Goal: Task Accomplishment & Management: Use online tool/utility

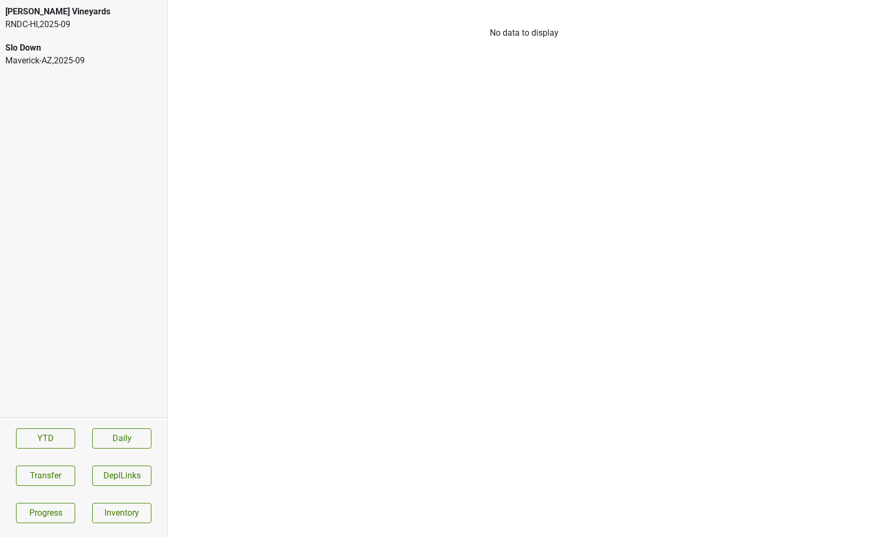
click at [37, 25] on div "RNDC-HI , 2025 - 09" at bounding box center [83, 24] width 157 height 13
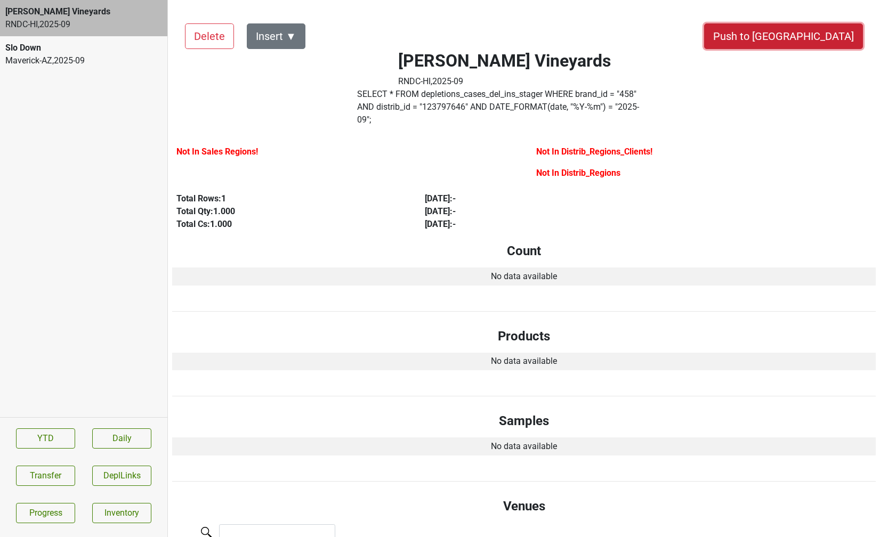
click at [815, 30] on button "Push to [GEOGRAPHIC_DATA]" at bounding box center [783, 36] width 159 height 26
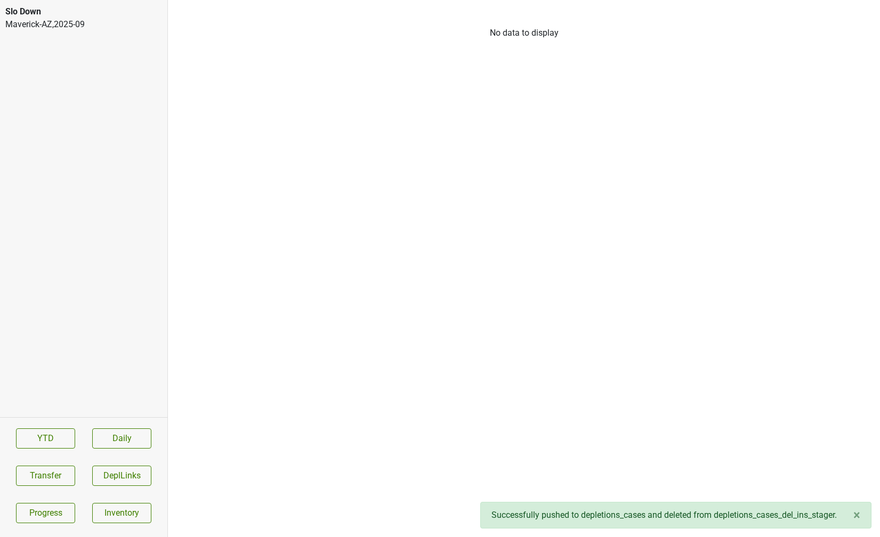
click at [89, 33] on div "Slo Down Maverick-AZ , 2025 - 09" at bounding box center [83, 18] width 167 height 36
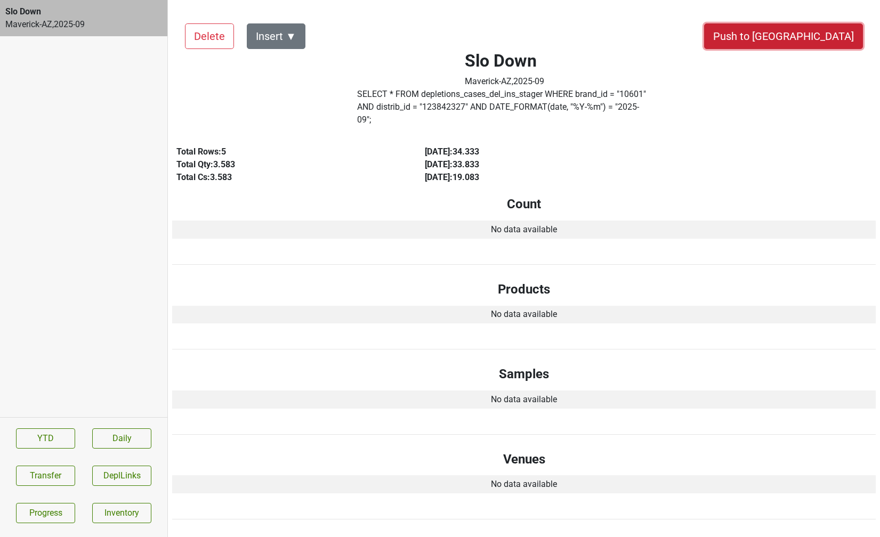
click at [830, 27] on button "Push to [GEOGRAPHIC_DATA]" at bounding box center [783, 36] width 159 height 26
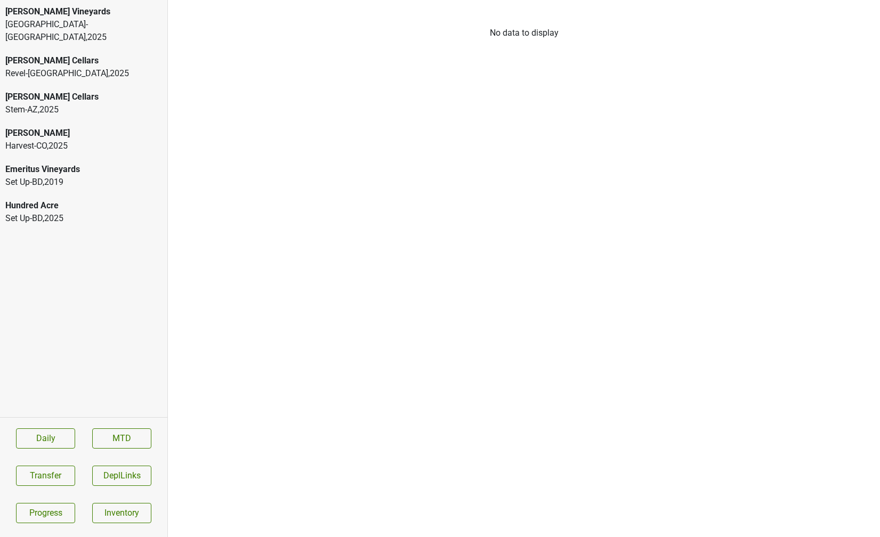
click at [82, 15] on div "[PERSON_NAME] Vineyards" at bounding box center [83, 11] width 157 height 13
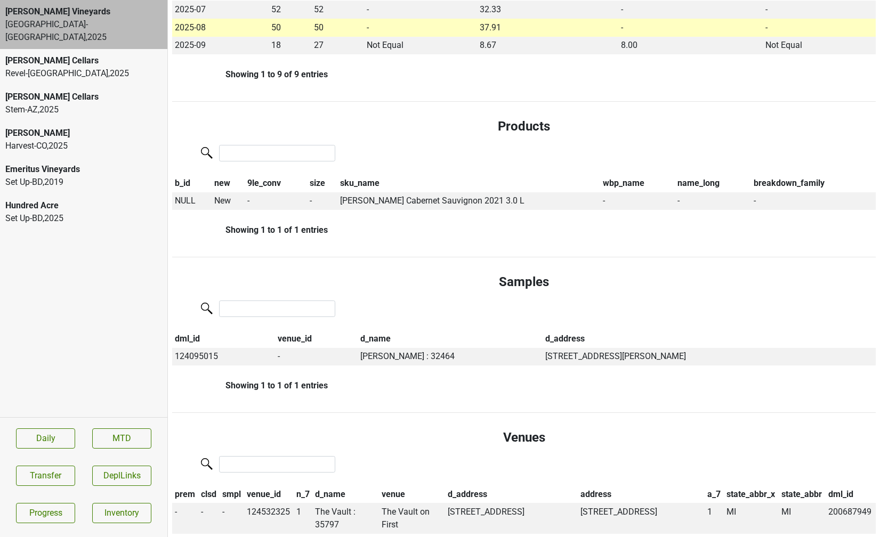
scroll to position [392, 0]
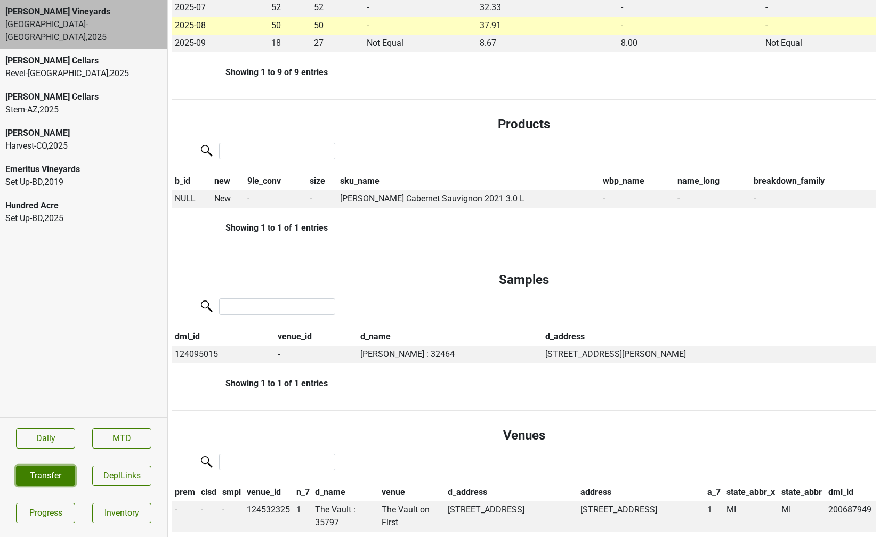
click at [36, 473] on button "Transfer" at bounding box center [45, 476] width 59 height 20
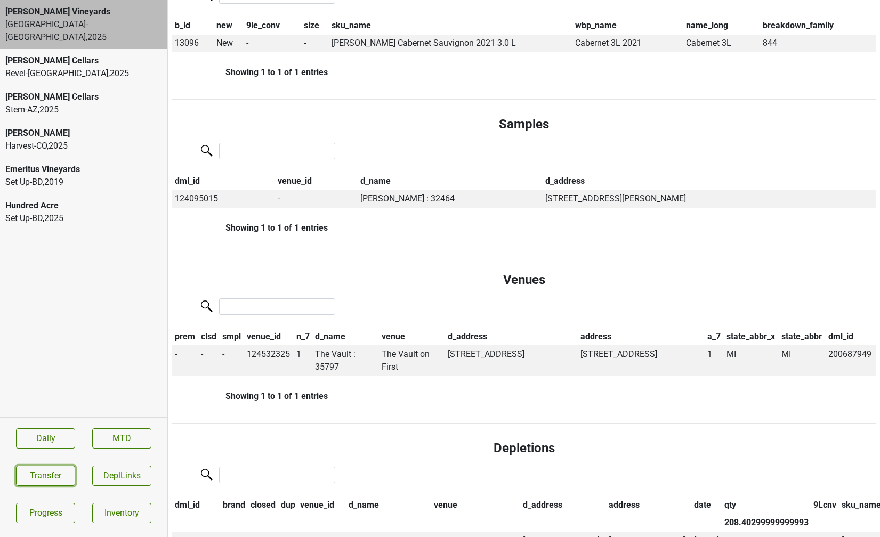
scroll to position [523, 0]
click at [334, 351] on td "The Vault : 35797" at bounding box center [346, 360] width 66 height 31
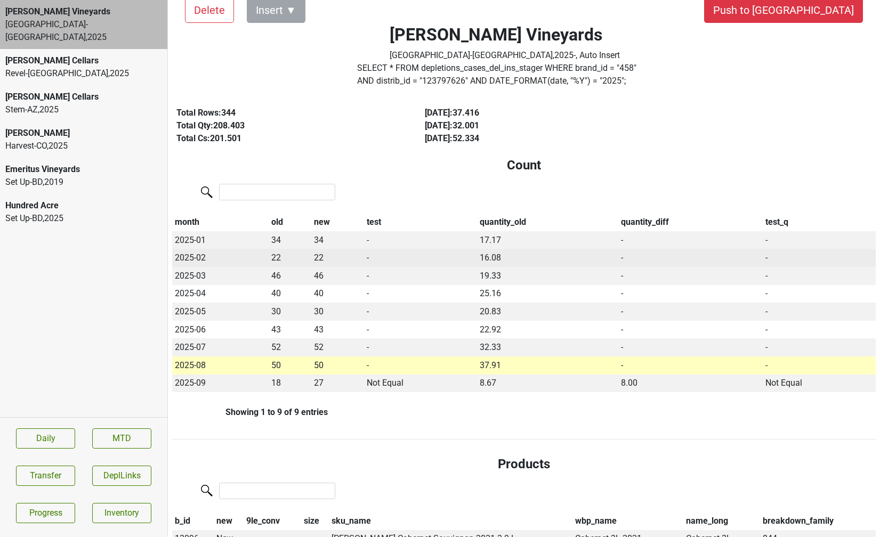
scroll to position [0, 0]
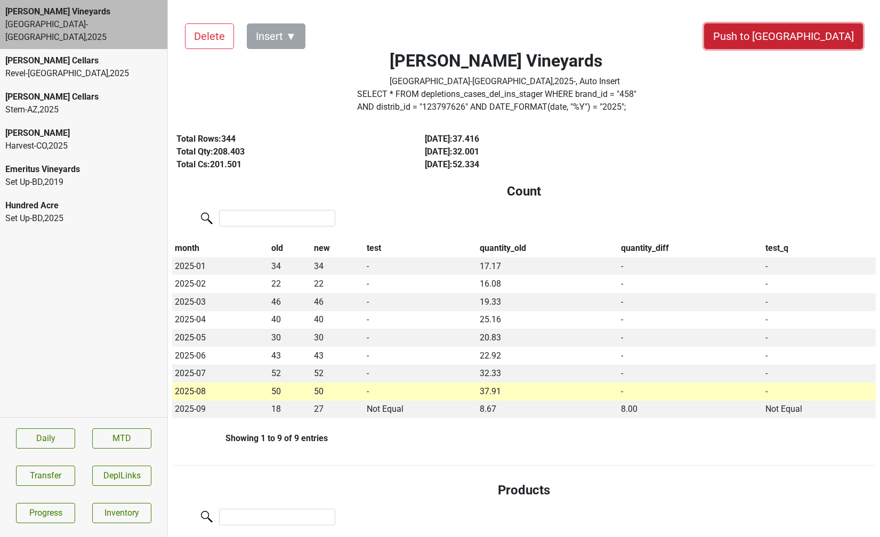
click at [835, 40] on button "Push to DC" at bounding box center [783, 36] width 159 height 26
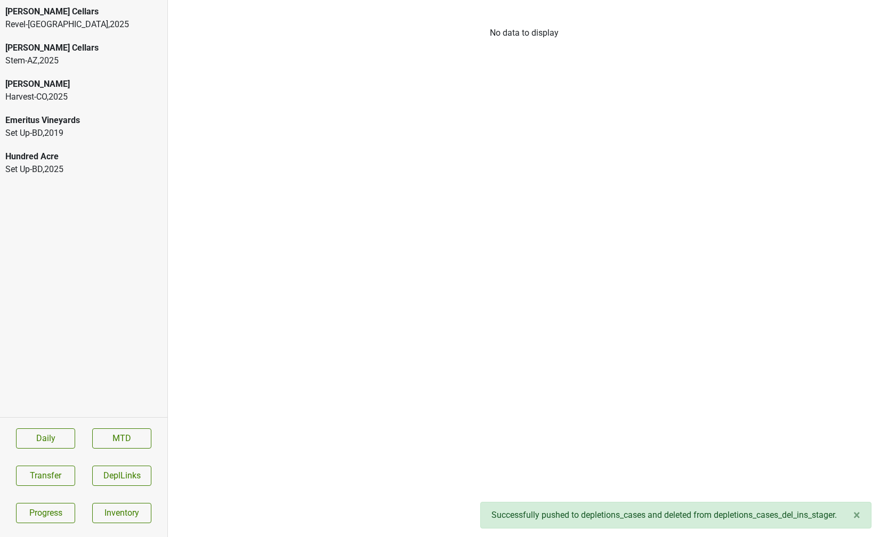
click at [97, 120] on div "Emeritus Vineyards" at bounding box center [83, 120] width 157 height 13
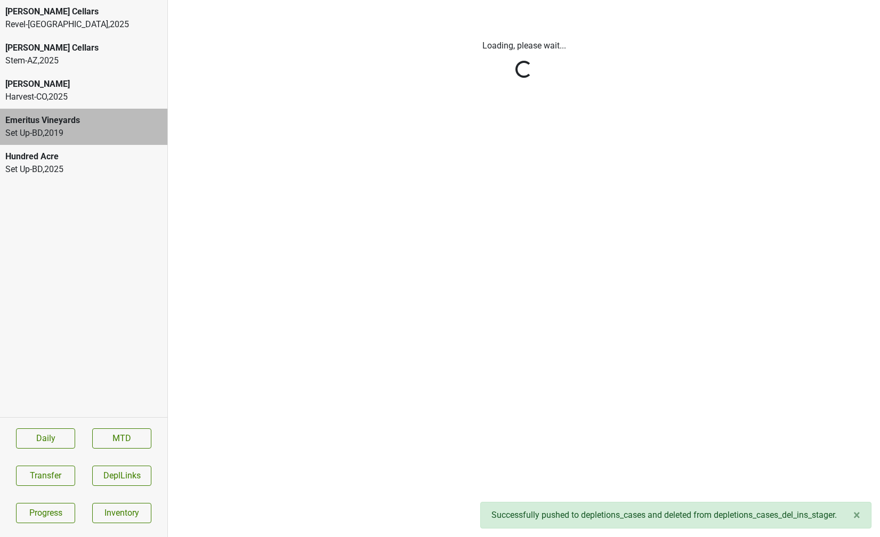
click at [81, 92] on div "Harvest-CO , 2025" at bounding box center [83, 97] width 157 height 13
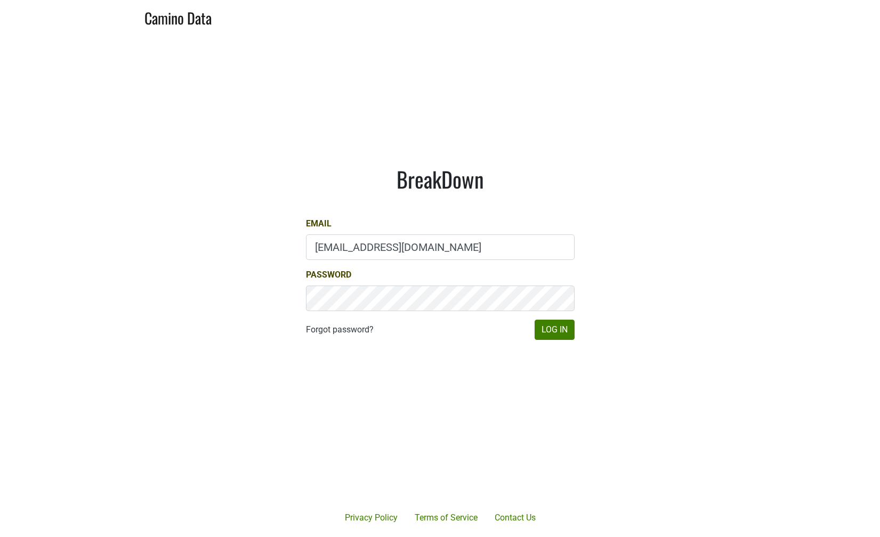
click at [441, 252] on input "[EMAIL_ADDRESS][DOMAIN_NAME]" at bounding box center [440, 248] width 269 height 26
click at [625, 276] on main "BreakDown Email [EMAIL_ADDRESS][DOMAIN_NAME] Password Forgot password? Log In" at bounding box center [440, 253] width 880 height 439
click at [559, 324] on button "Log In" at bounding box center [555, 330] width 40 height 20
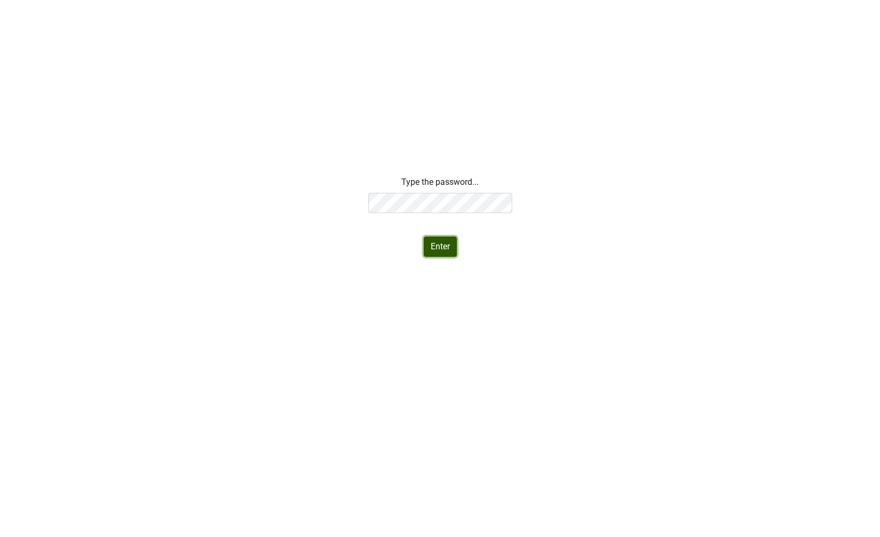
click at [437, 248] on button "Enter" at bounding box center [440, 247] width 33 height 20
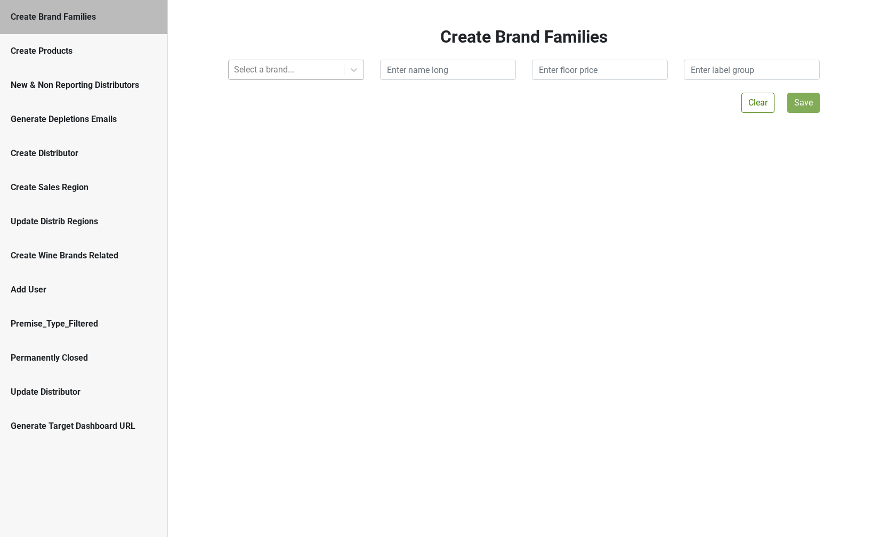
click at [260, 77] on div "Select a brand..." at bounding box center [286, 69] width 115 height 19
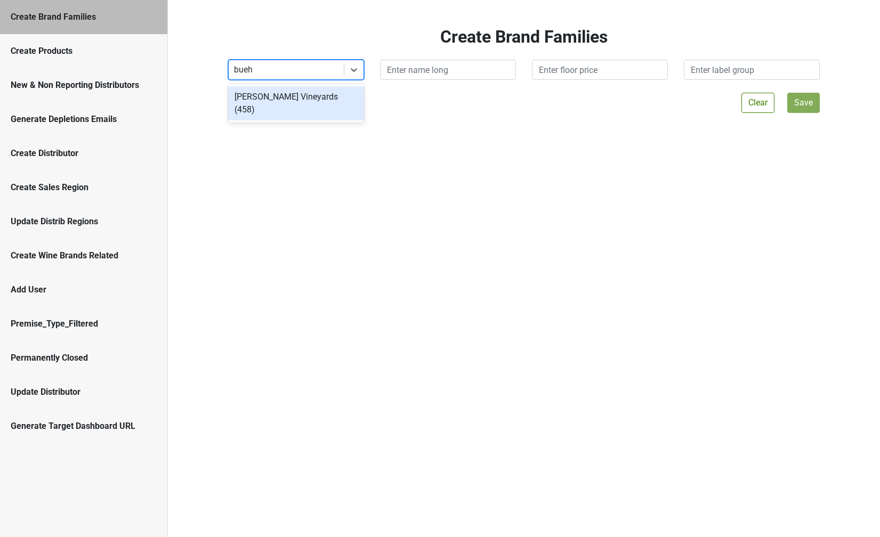
type input "buehl"
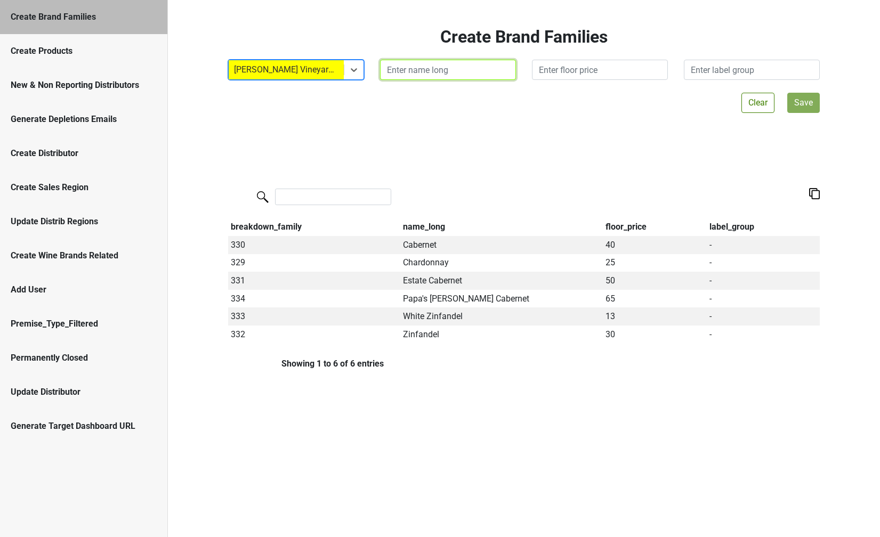
click at [409, 66] on input "text" at bounding box center [448, 70] width 136 height 20
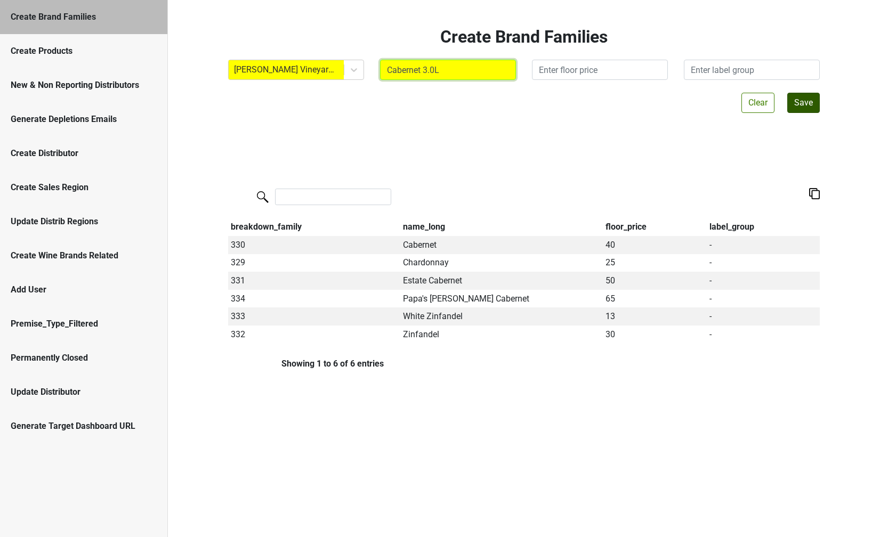
type input "Cabernet 3.0L"
click at [802, 100] on button "Save" at bounding box center [804, 103] width 33 height 20
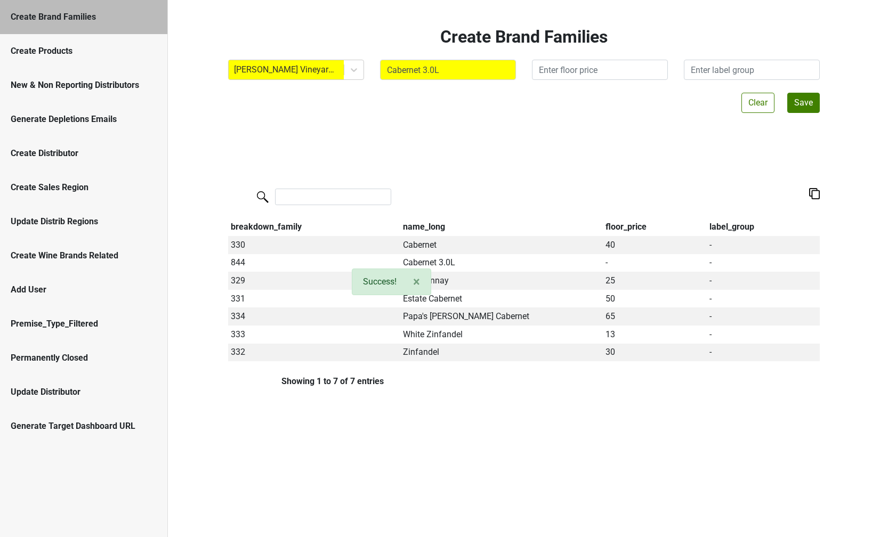
click at [71, 46] on div "Create Products" at bounding box center [84, 51] width 146 height 13
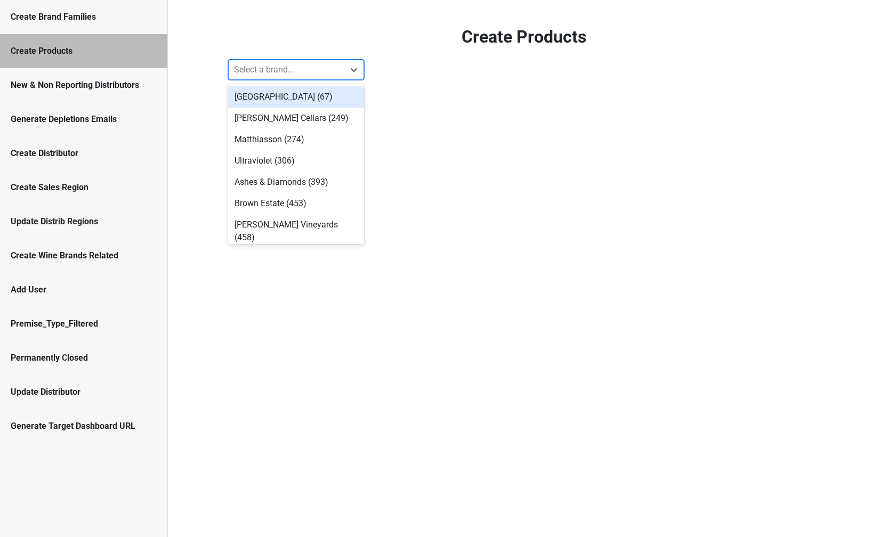
click at [269, 65] on div at bounding box center [286, 69] width 105 height 15
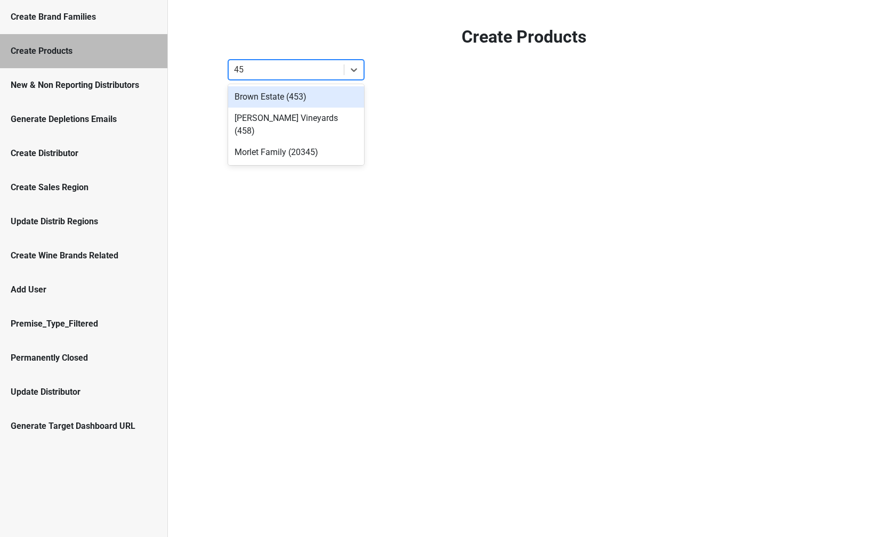
type input "458"
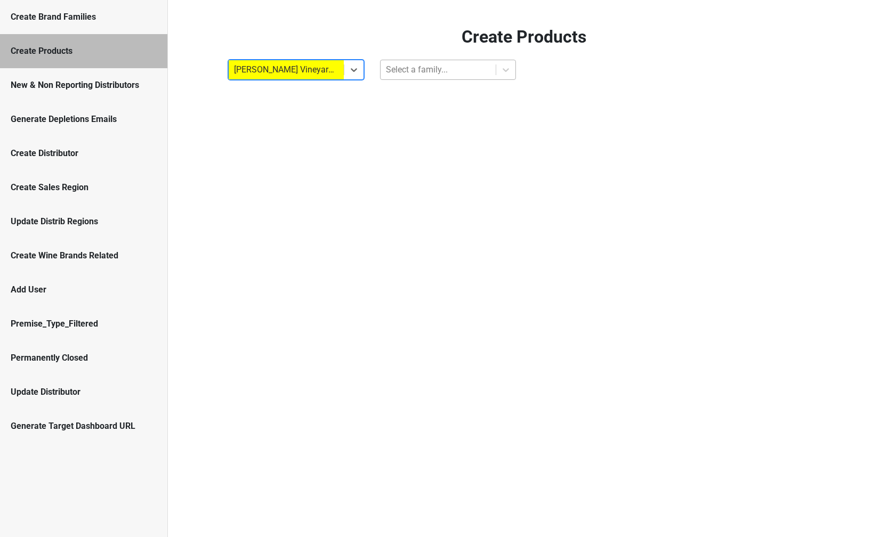
click at [416, 68] on div at bounding box center [438, 69] width 105 height 15
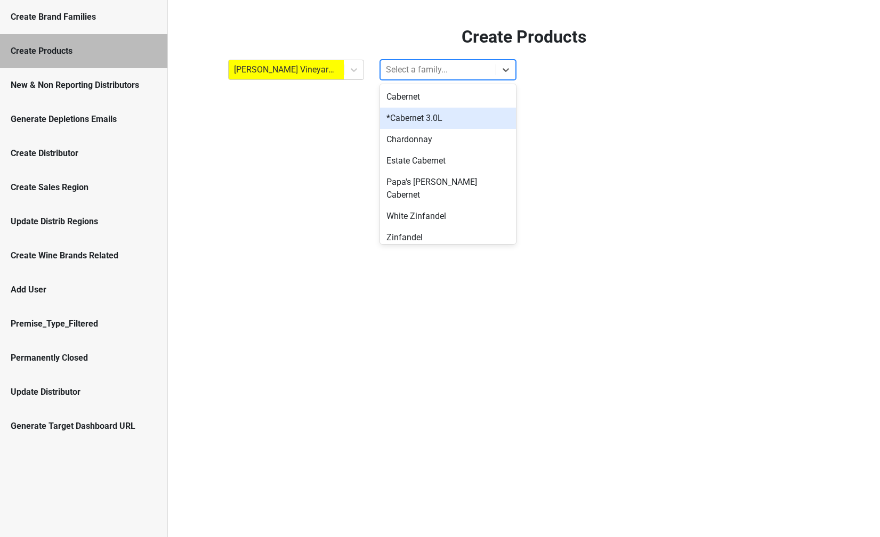
click at [419, 116] on div "*Cabernet 3.0L" at bounding box center [448, 118] width 136 height 21
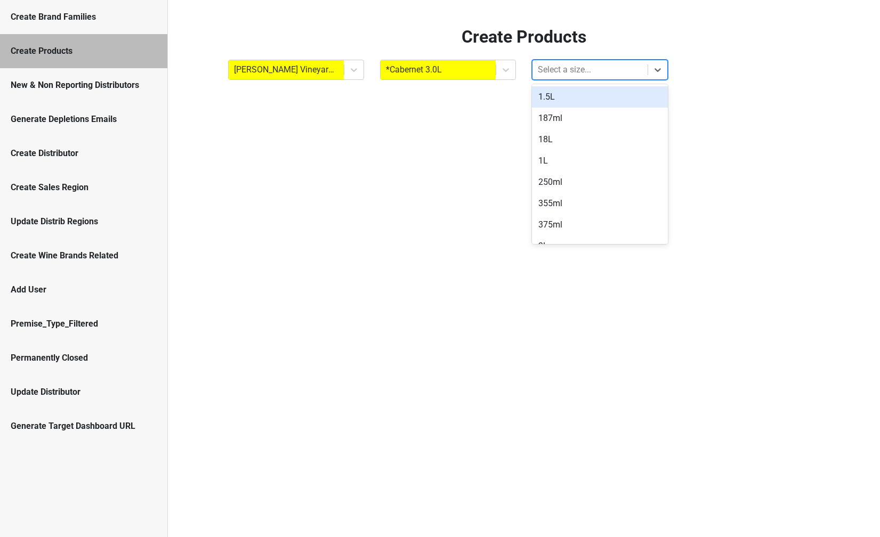
click at [545, 75] on div at bounding box center [590, 69] width 105 height 15
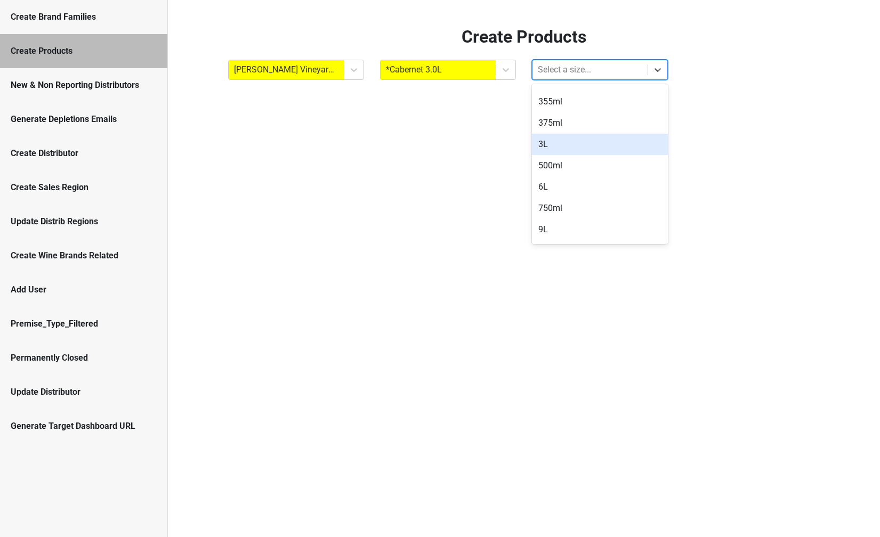
click at [550, 144] on div "3L" at bounding box center [600, 144] width 136 height 21
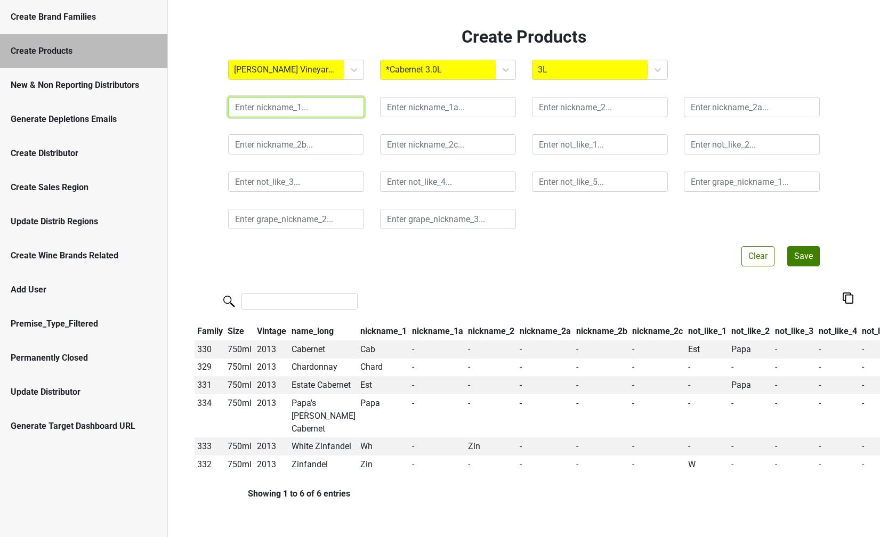
click at [298, 107] on input "text" at bounding box center [296, 107] width 136 height 20
click at [92, 34] on div "Create Products" at bounding box center [83, 51] width 167 height 34
click at [84, 19] on div "Create Brand Families" at bounding box center [84, 17] width 146 height 13
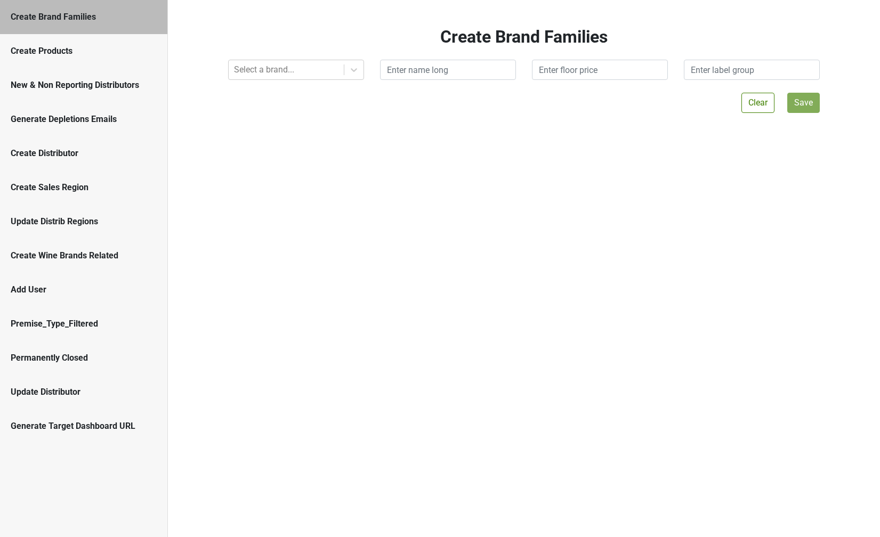
click at [84, 37] on div "Create Products" at bounding box center [83, 51] width 167 height 34
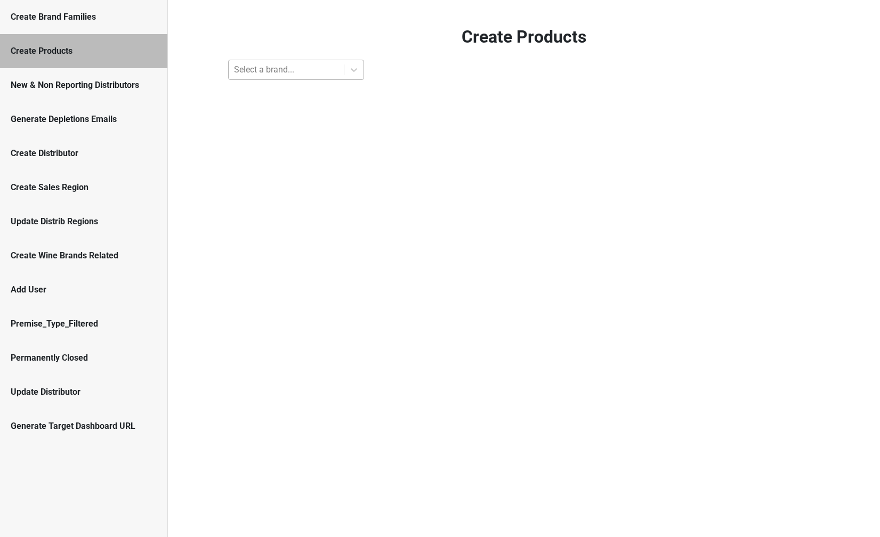
click at [258, 66] on div at bounding box center [286, 69] width 105 height 15
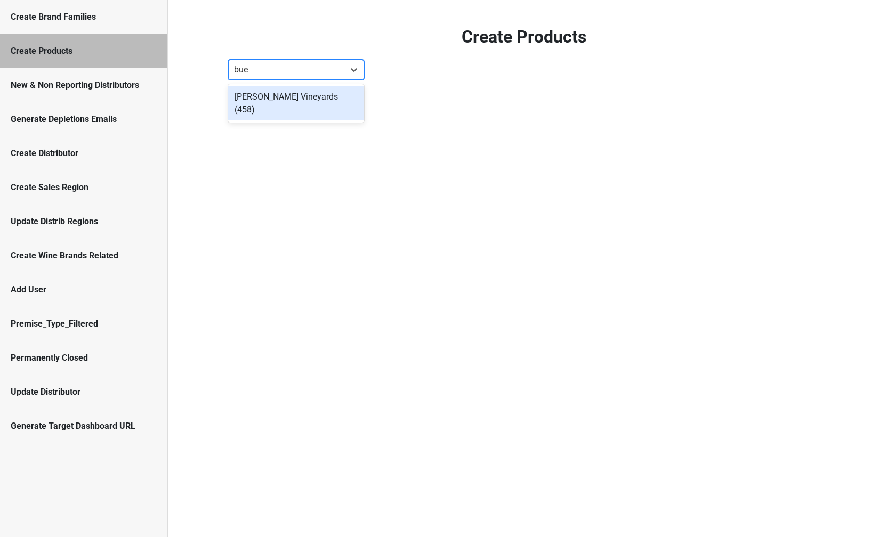
type input "bueh"
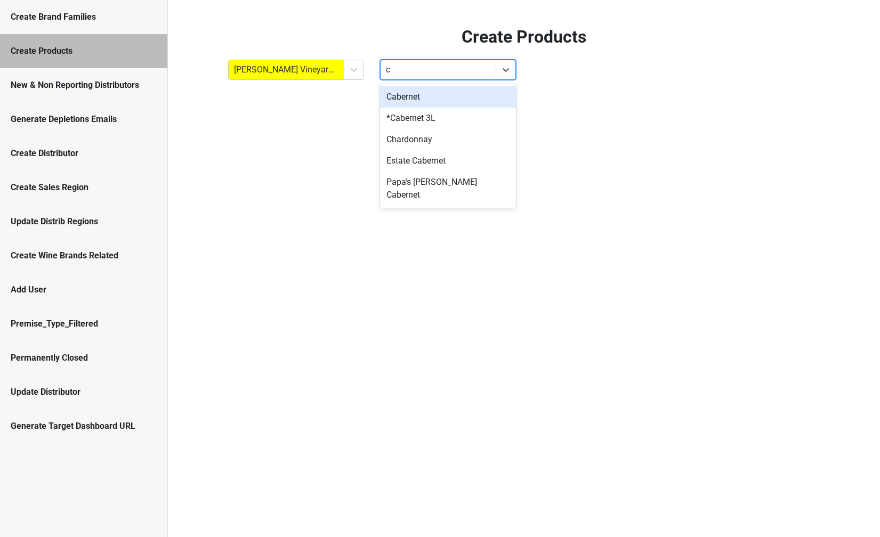
type input "ca"
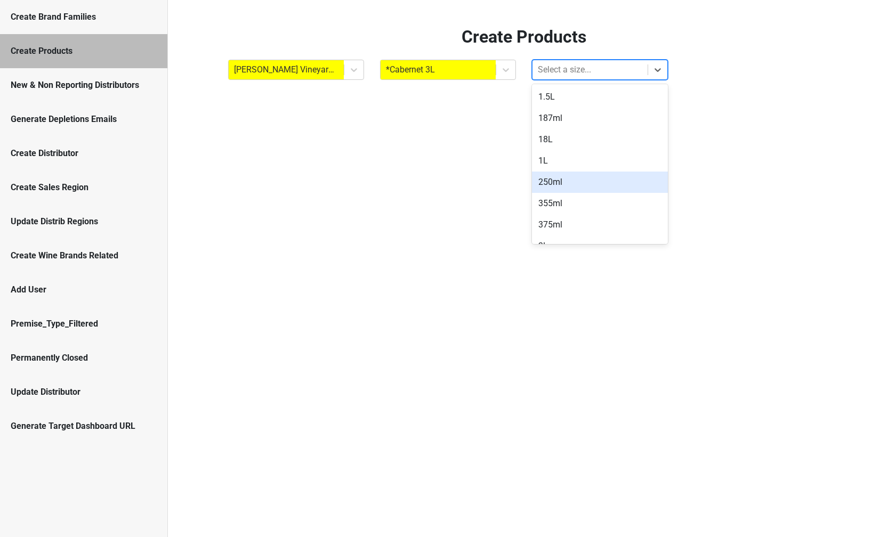
type input "3"
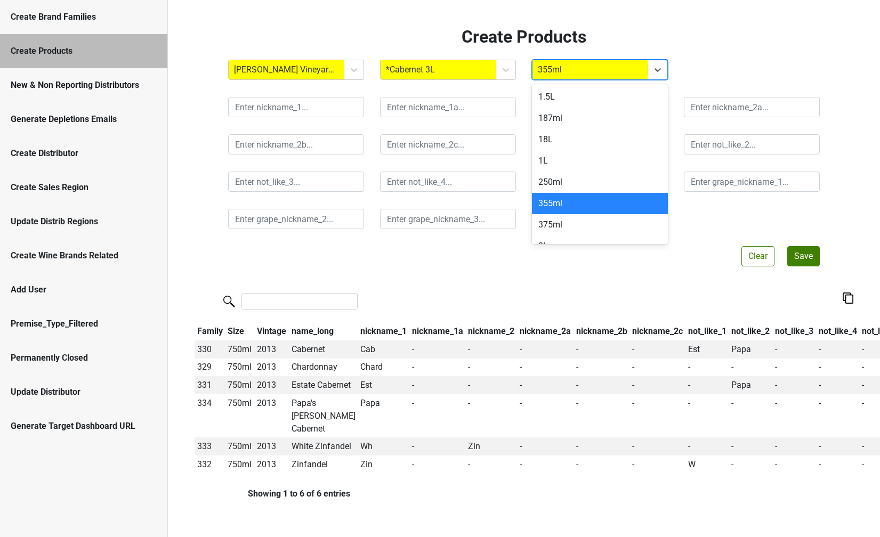
click at [591, 74] on div at bounding box center [590, 69] width 105 height 15
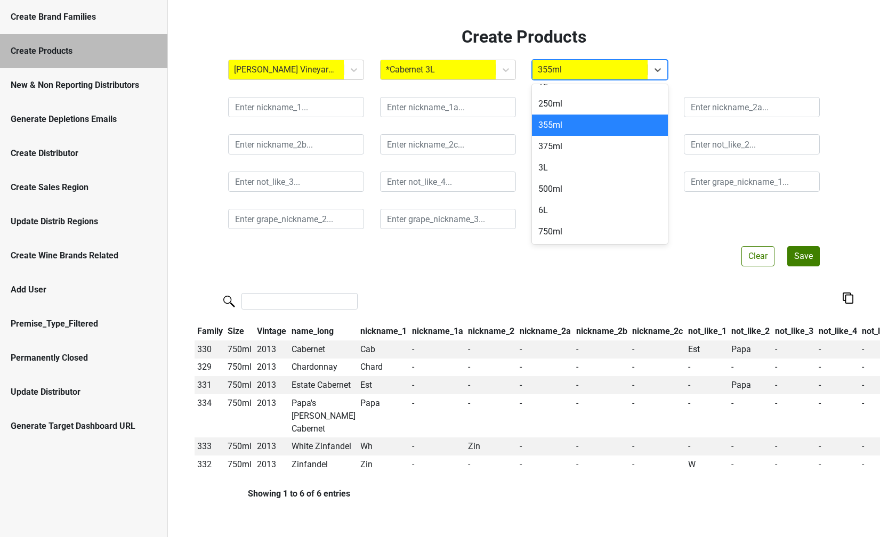
scroll to position [79, 0]
click at [567, 167] on div "3L" at bounding box center [600, 167] width 136 height 21
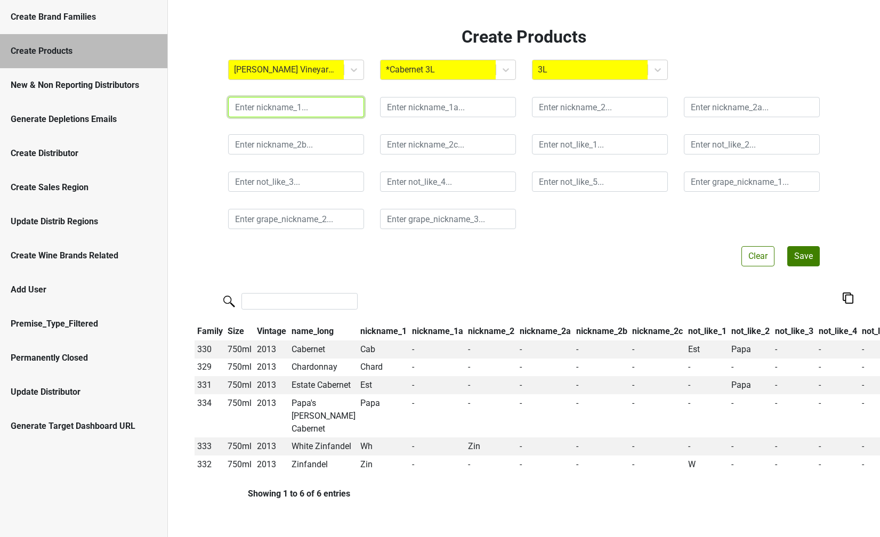
click at [261, 113] on input "text" at bounding box center [296, 107] width 136 height 20
type input "Cab"
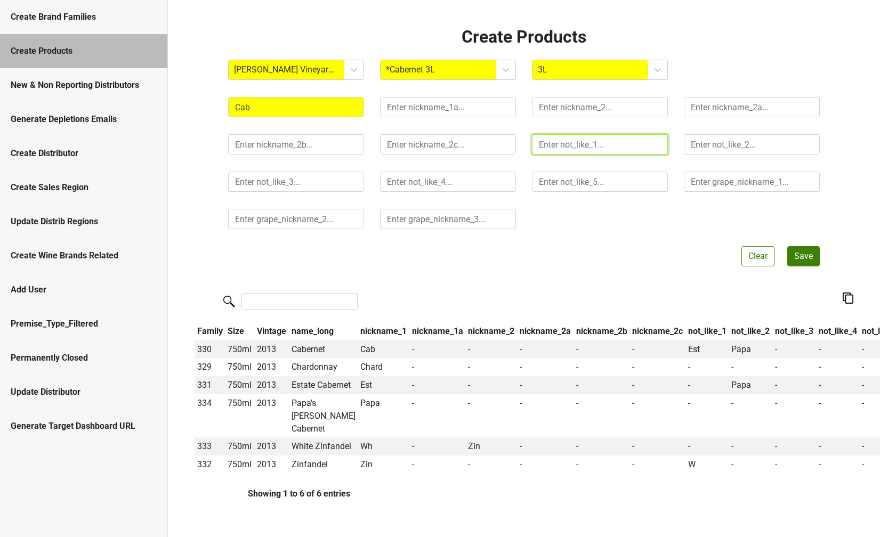
click at [558, 143] on input "text" at bounding box center [600, 144] width 136 height 20
type input "Est"
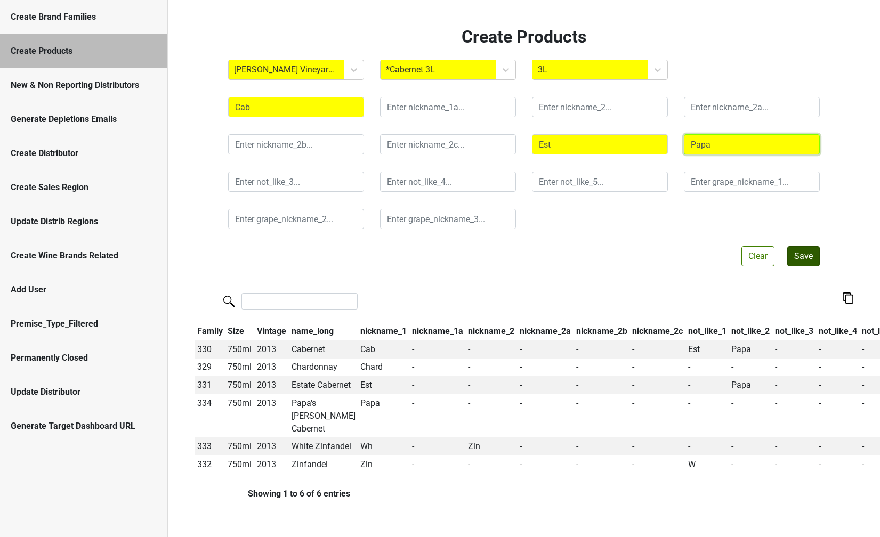
type input "Papa"
click at [800, 258] on button "Save" at bounding box center [804, 256] width 33 height 20
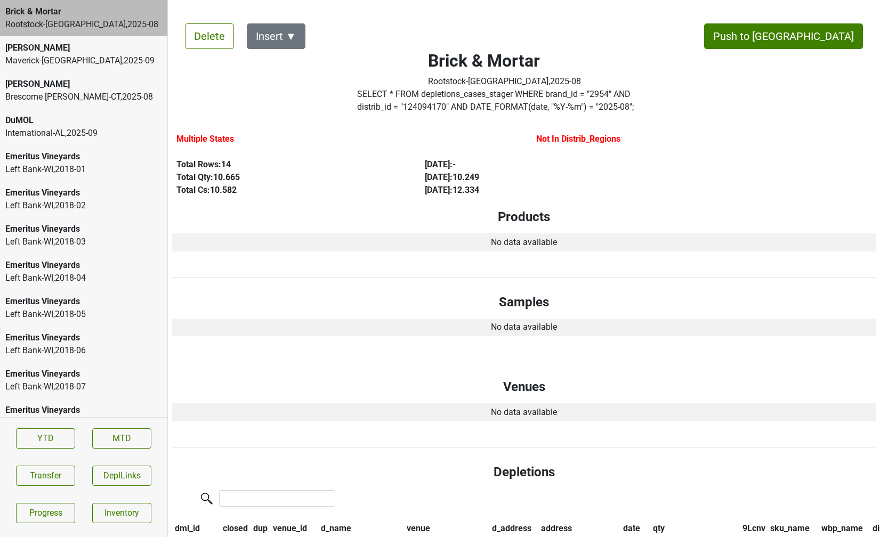
scroll to position [332, 0]
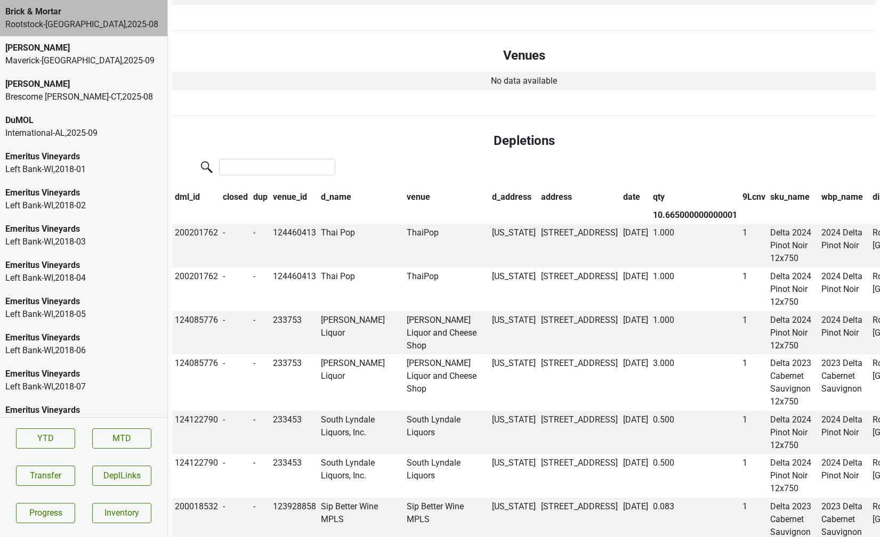
click at [118, 14] on div "Brick & Mortar" at bounding box center [83, 11] width 157 height 13
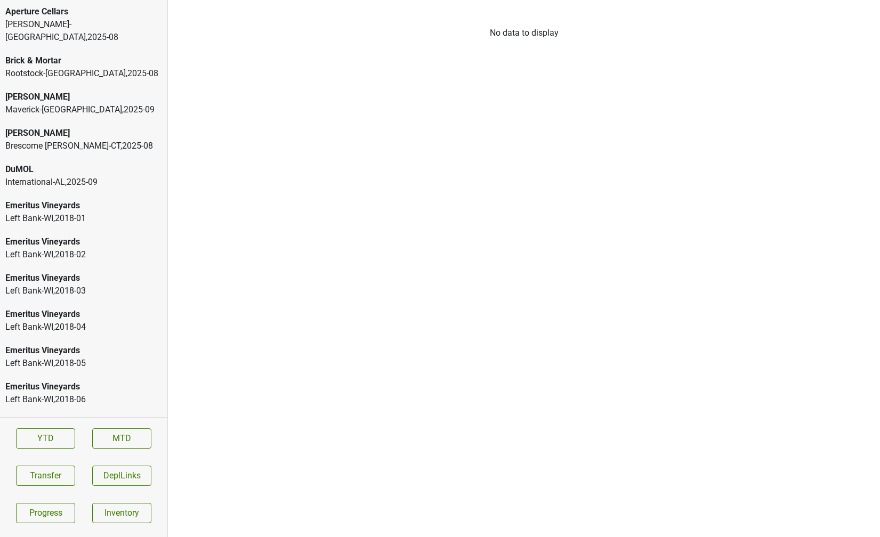
click at [74, 27] on div "[PERSON_NAME]-[GEOGRAPHIC_DATA] , 2025 - 08" at bounding box center [83, 31] width 157 height 26
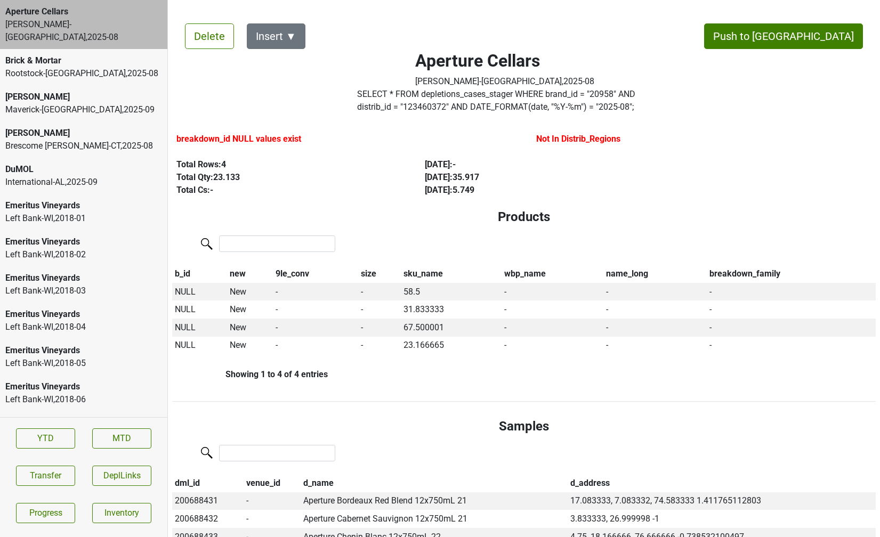
click at [73, 67] on div "Rootstock-[GEOGRAPHIC_DATA] , 2025 - 08" at bounding box center [83, 73] width 157 height 13
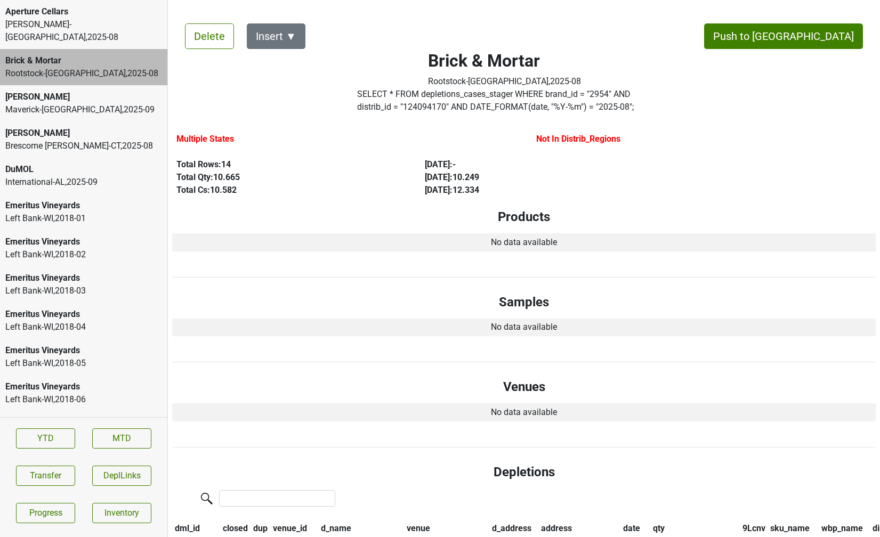
click at [83, 17] on div "Aperture Cellars" at bounding box center [83, 11] width 157 height 13
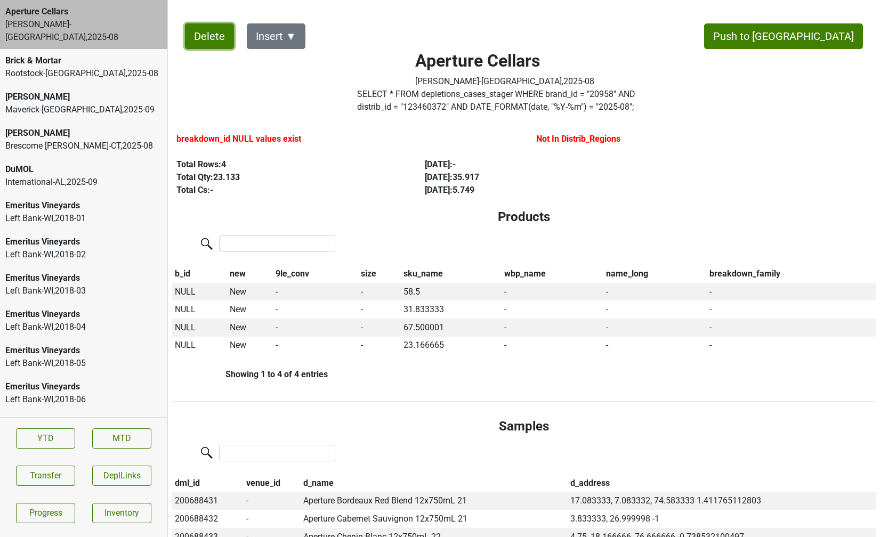
click at [201, 37] on button "Delete" at bounding box center [209, 36] width 49 height 26
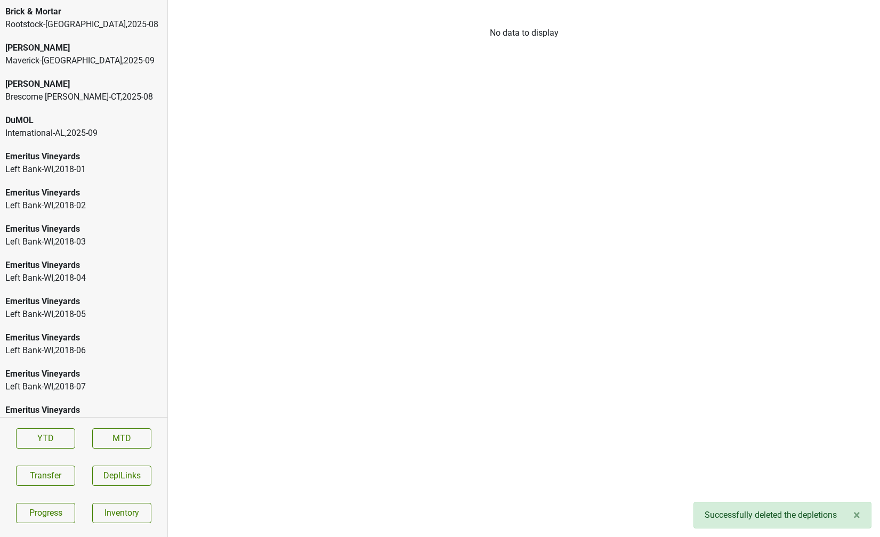
click at [71, 27] on div "Rootstock-MN , 2025 - 08" at bounding box center [83, 24] width 157 height 13
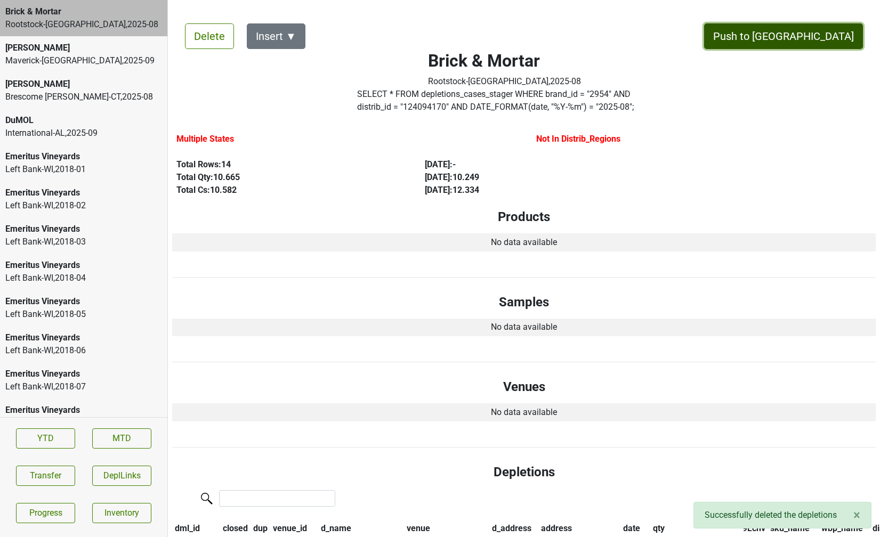
click at [807, 37] on button "Push to [GEOGRAPHIC_DATA]" at bounding box center [783, 36] width 159 height 26
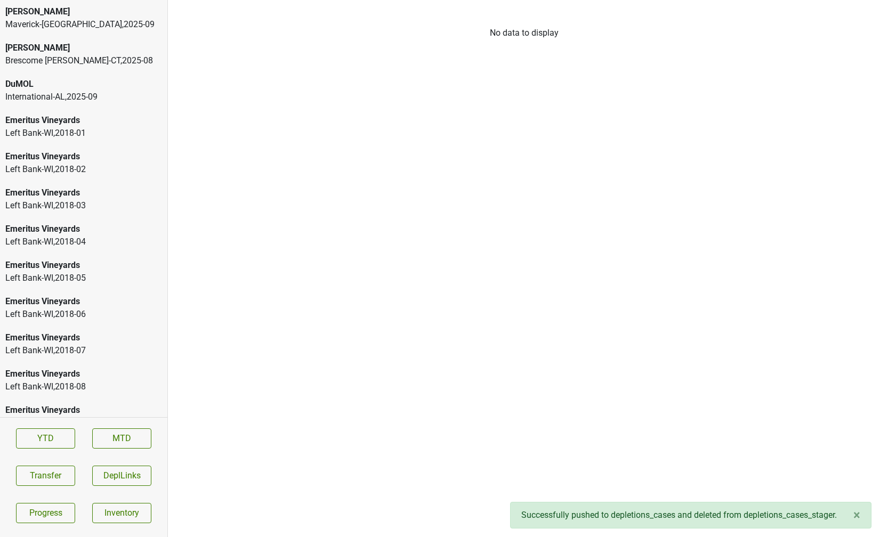
click at [115, 6] on div "Colgin" at bounding box center [83, 11] width 157 height 13
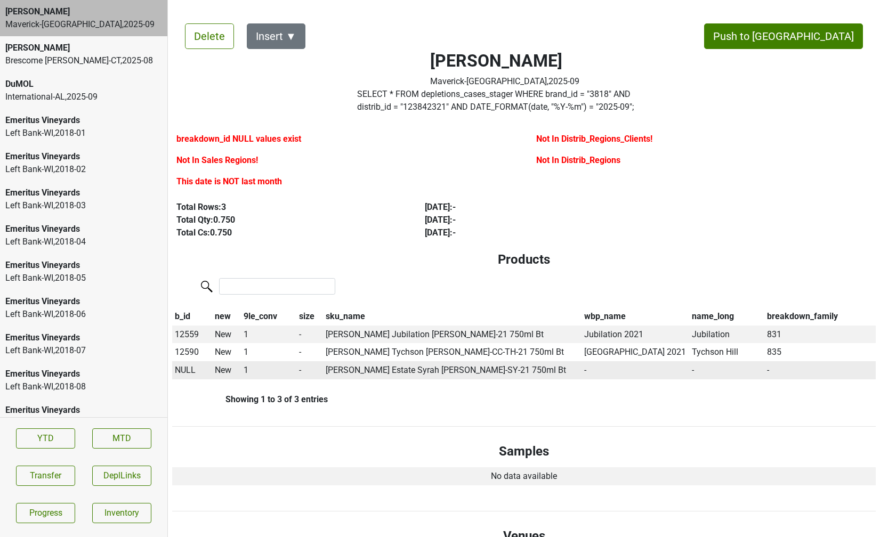
click at [181, 371] on span "NULL" at bounding box center [185, 370] width 21 height 10
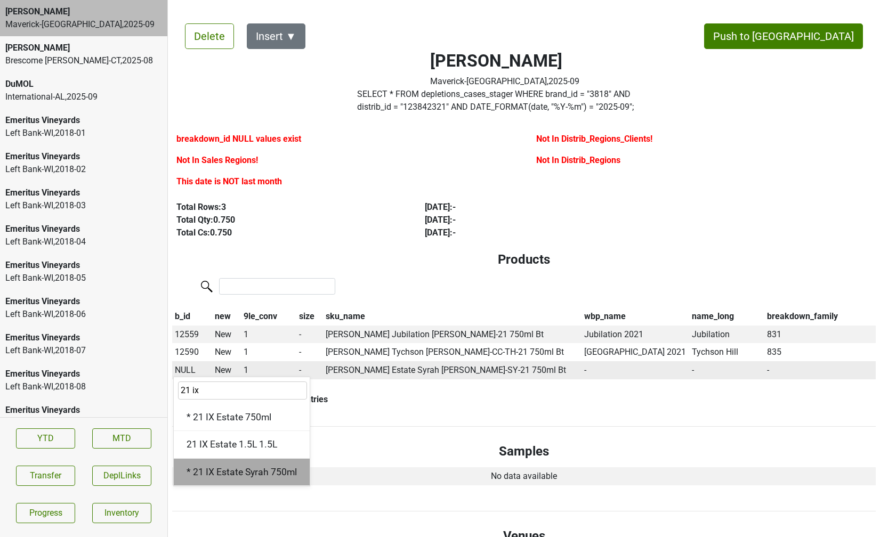
type input "21 ix"
click at [228, 469] on div "* 21 IX Estate Syrah 750ml" at bounding box center [242, 472] width 136 height 27
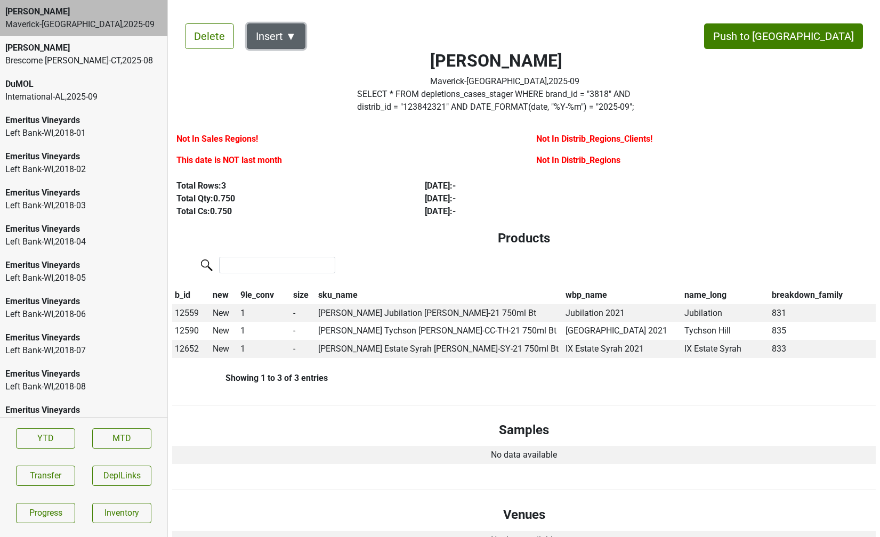
click at [295, 29] on button "Insert ▼" at bounding box center [276, 36] width 59 height 26
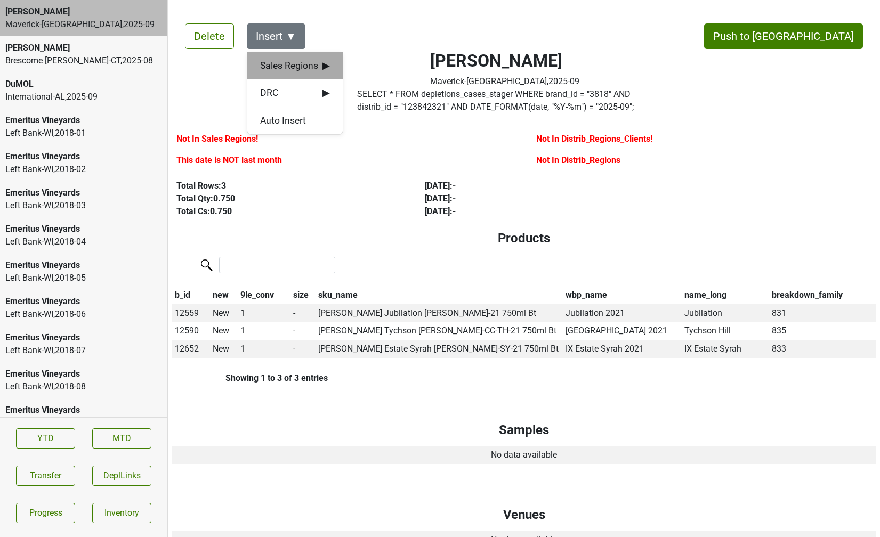
click at [295, 60] on span "Sales Regions ▶" at bounding box center [295, 66] width 70 height 14
click at [358, 69] on div "Jake Watson" at bounding box center [391, 66] width 97 height 27
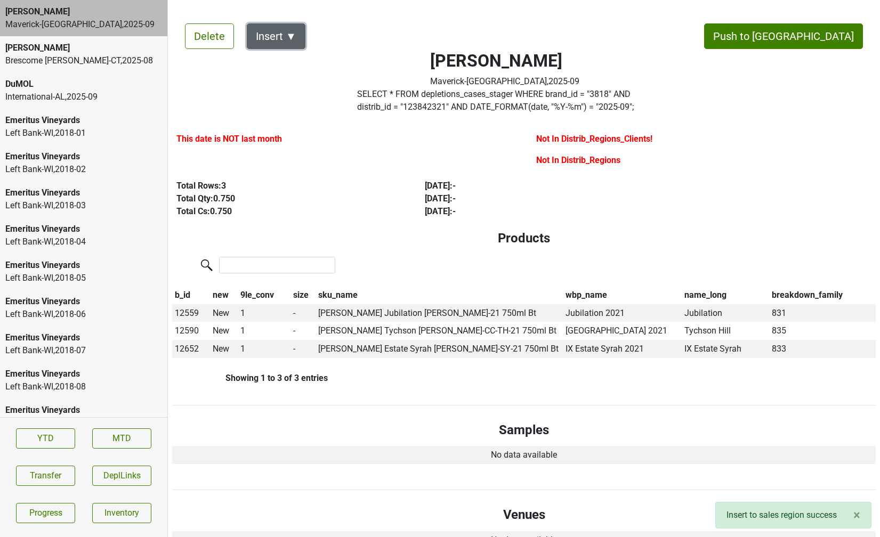
click at [292, 34] on button "Insert ▼" at bounding box center [276, 36] width 59 height 26
click at [315, 63] on span "DRC ▶" at bounding box center [294, 66] width 69 height 14
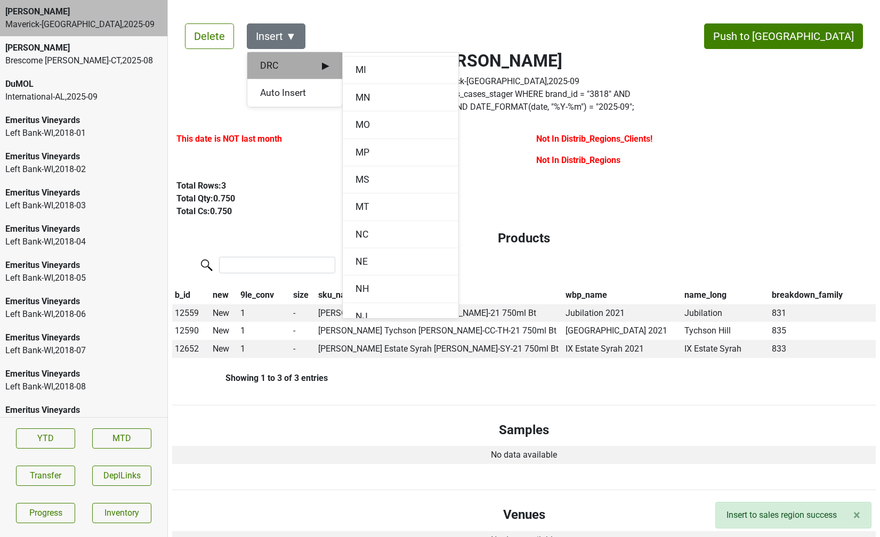
scroll to position [727, 0]
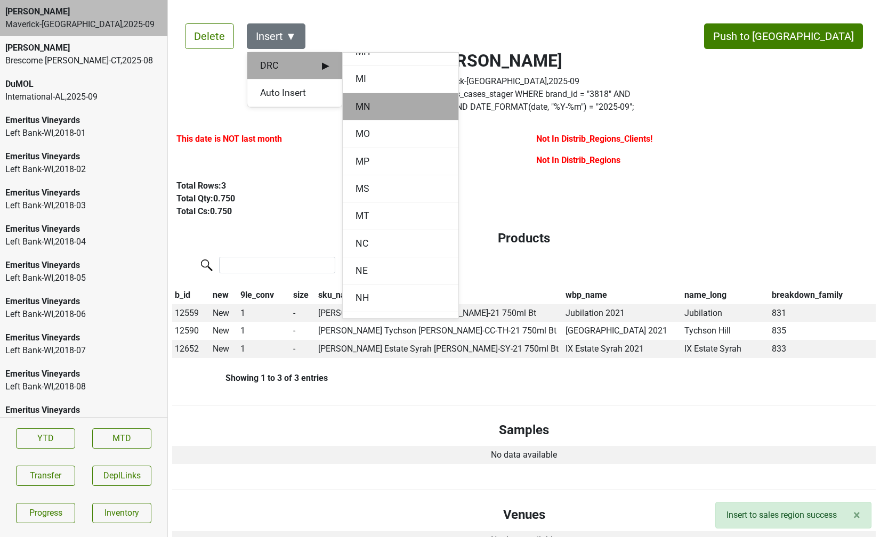
click at [375, 114] on div "MN" at bounding box center [401, 106] width 116 height 27
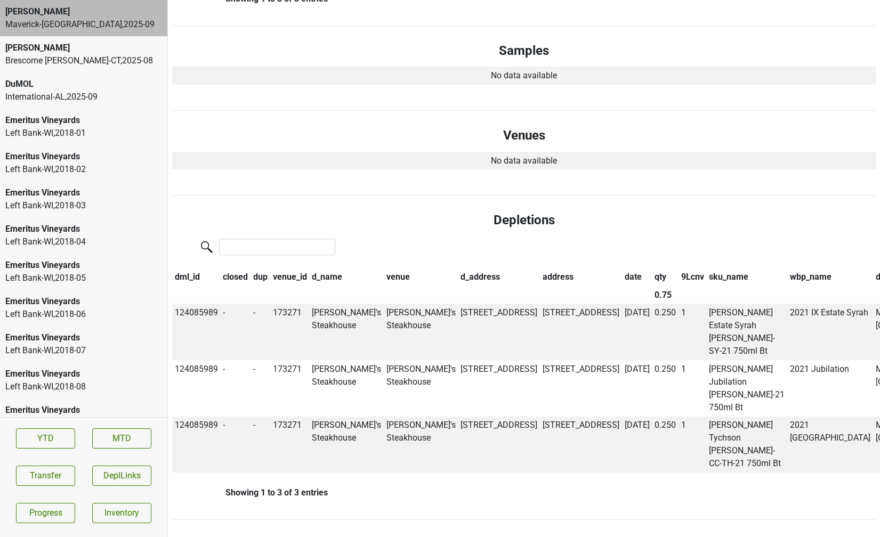
scroll to position [0, 0]
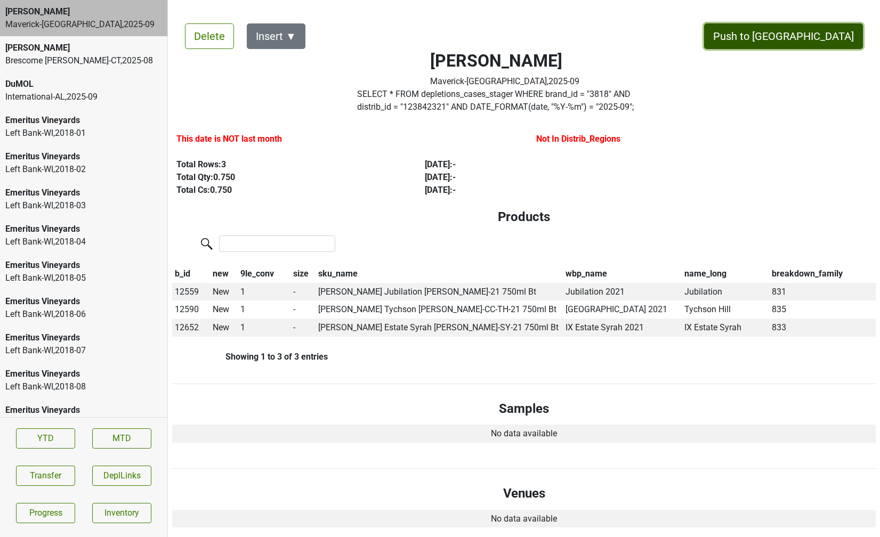
click at [817, 39] on button "Push to DC" at bounding box center [783, 36] width 159 height 26
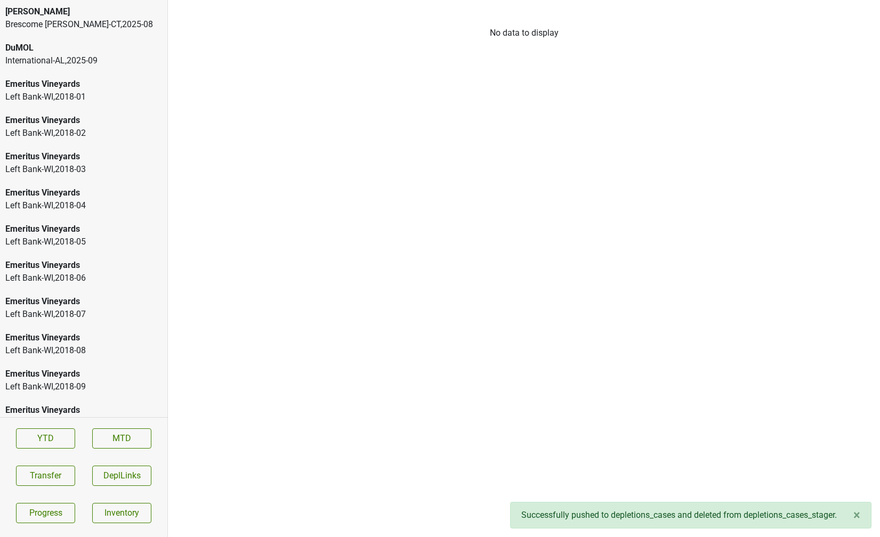
click at [105, 23] on div "Brescome Barton-CT , 2025 - 08" at bounding box center [83, 24] width 157 height 13
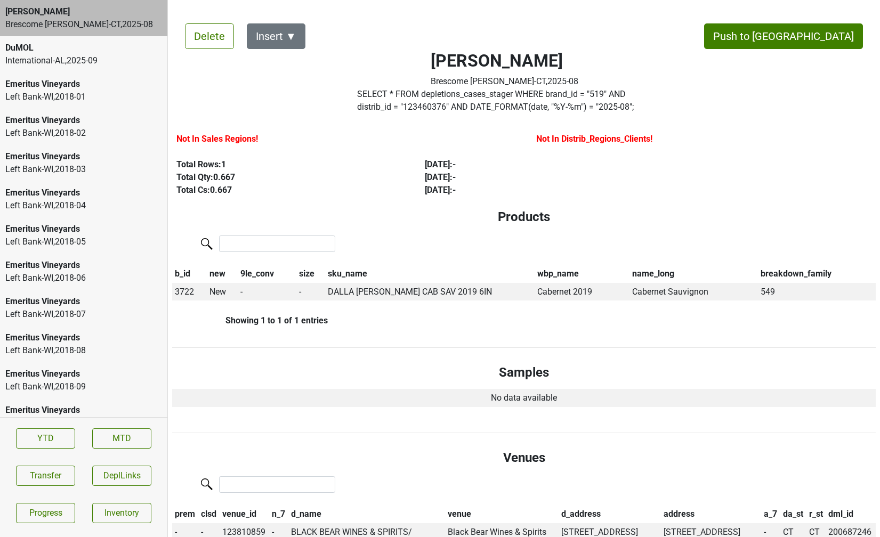
click at [101, 56] on div "International-AL , 2025 - 09" at bounding box center [83, 60] width 157 height 13
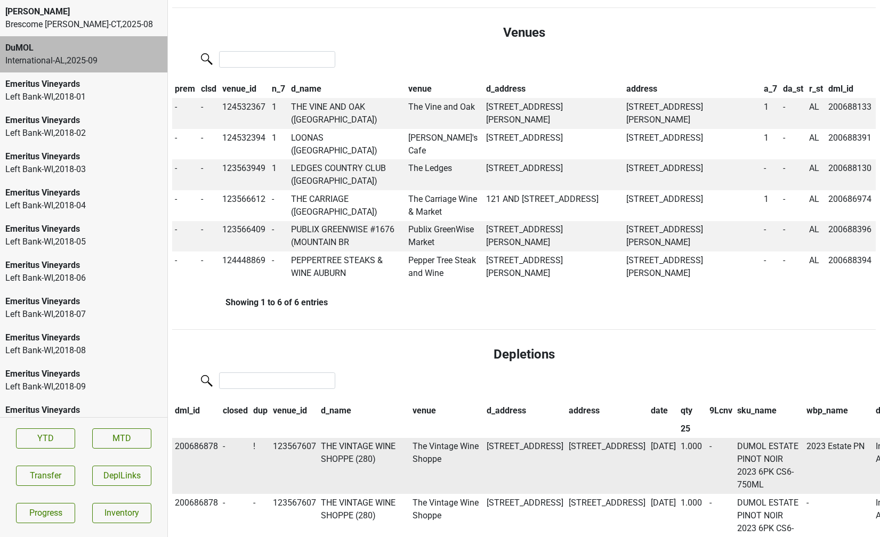
scroll to position [620, 0]
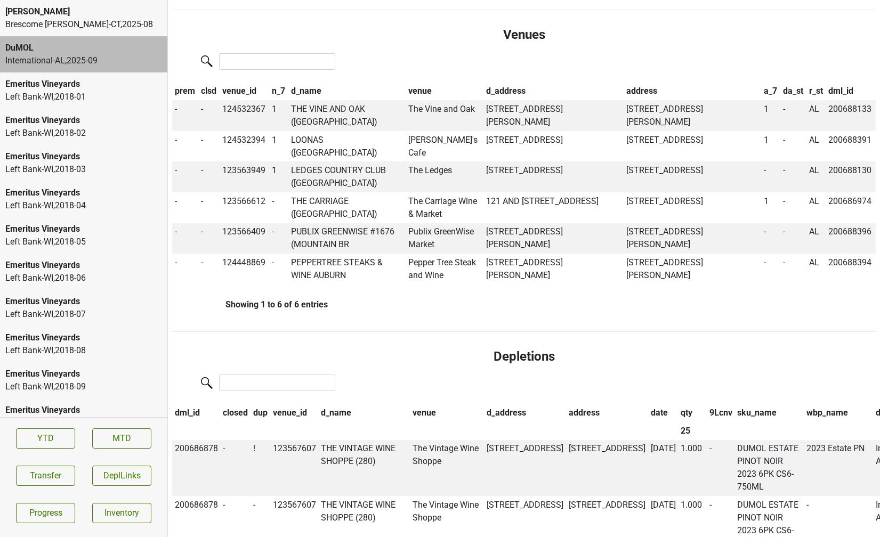
click at [648, 404] on th "date" at bounding box center [663, 413] width 30 height 18
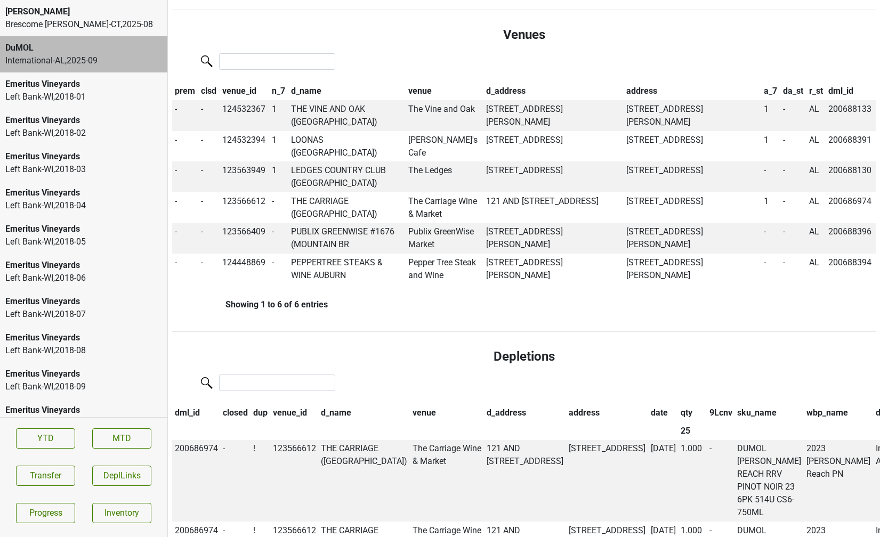
click at [648, 404] on th "date" at bounding box center [663, 413] width 30 height 18
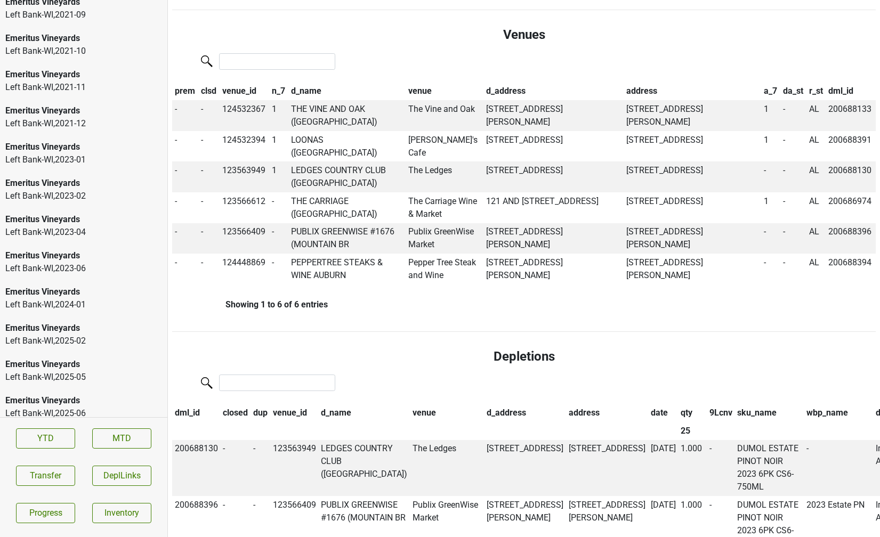
scroll to position [1758, 0]
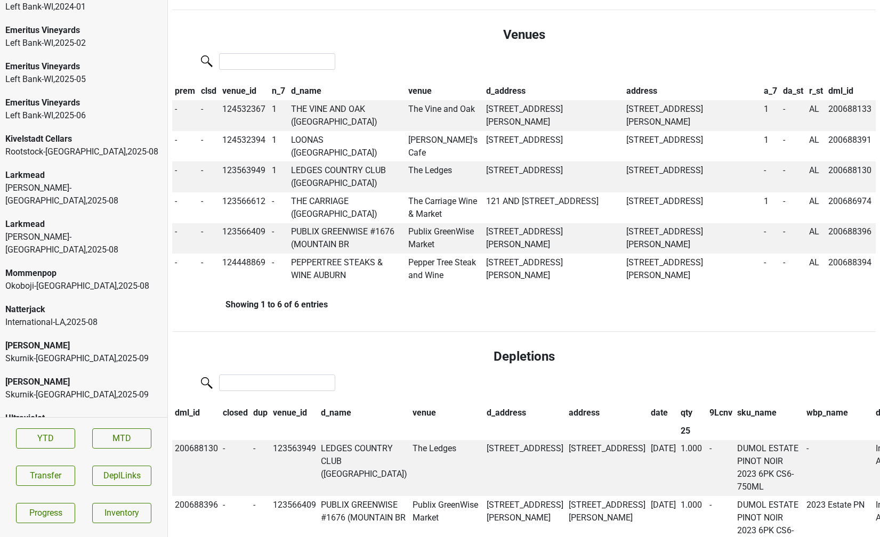
click at [89, 389] on div "Skurnik-NY , 2025 - 09" at bounding box center [83, 395] width 157 height 13
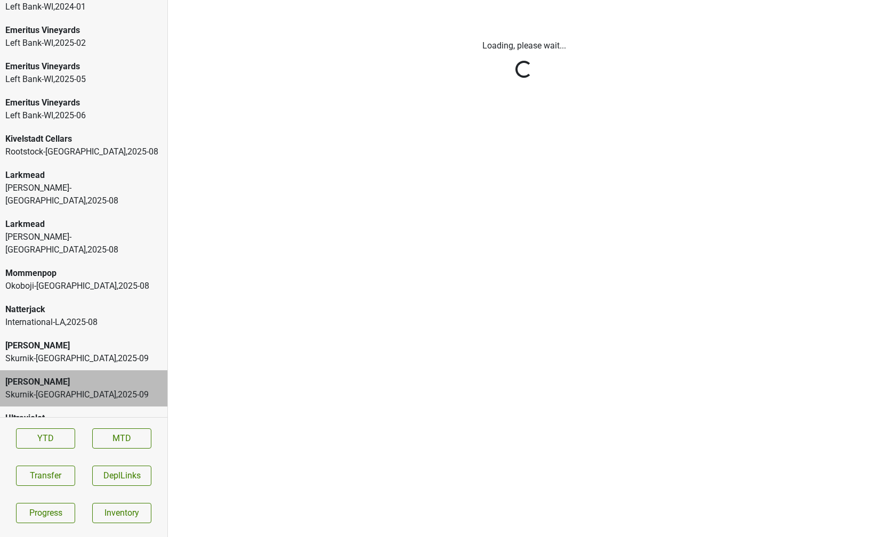
scroll to position [0, 0]
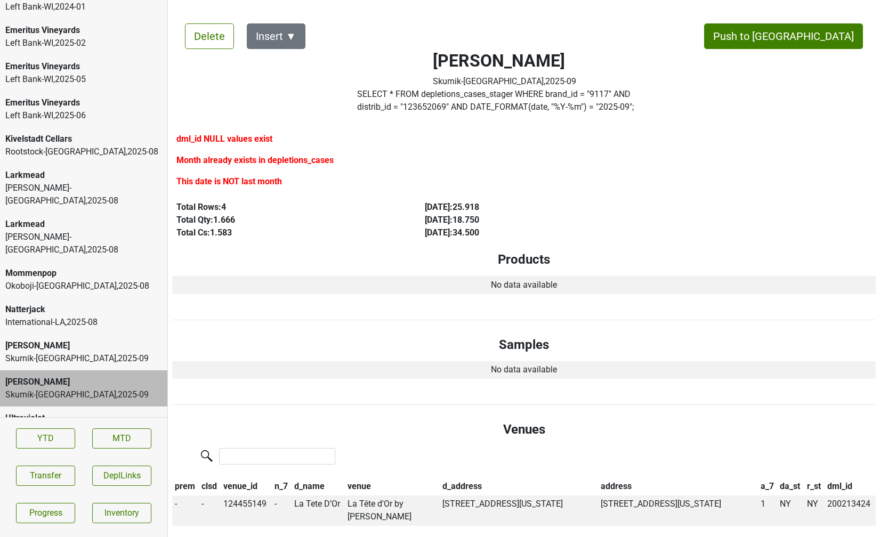
click at [70, 218] on div "Larkmead" at bounding box center [83, 224] width 157 height 13
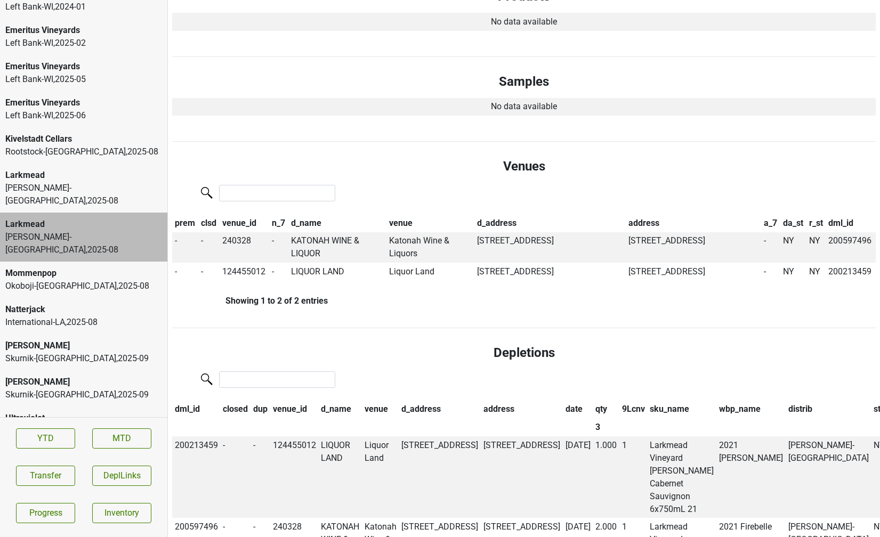
scroll to position [335, 0]
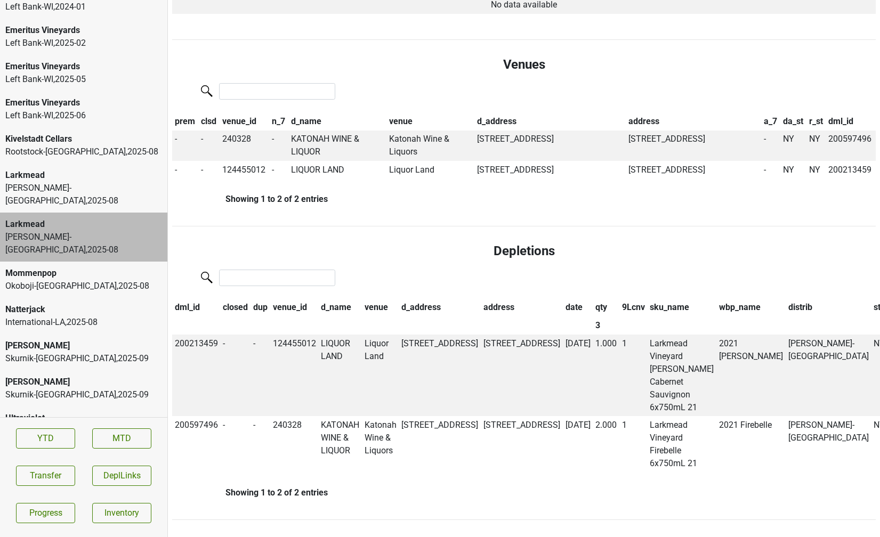
click at [70, 187] on div "Frederick Wildman-NJ , 2025 - 08" at bounding box center [83, 195] width 157 height 26
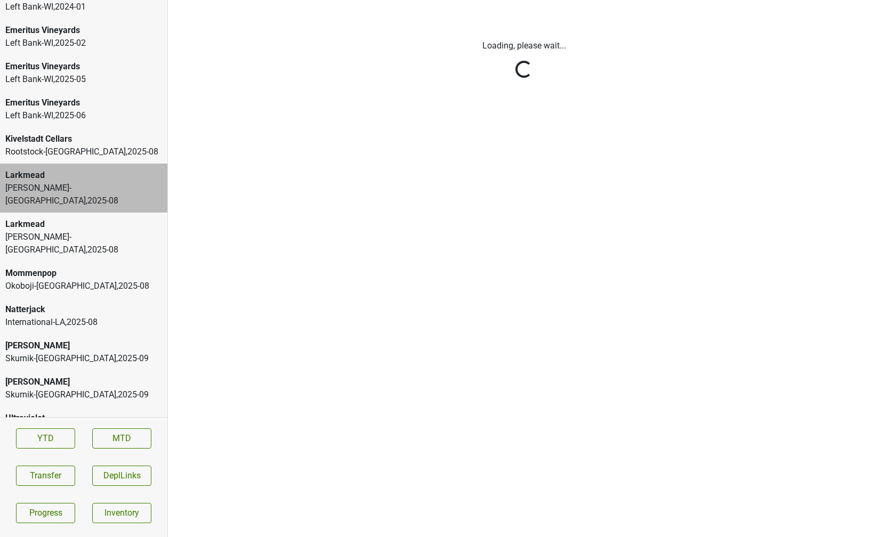
scroll to position [0, 0]
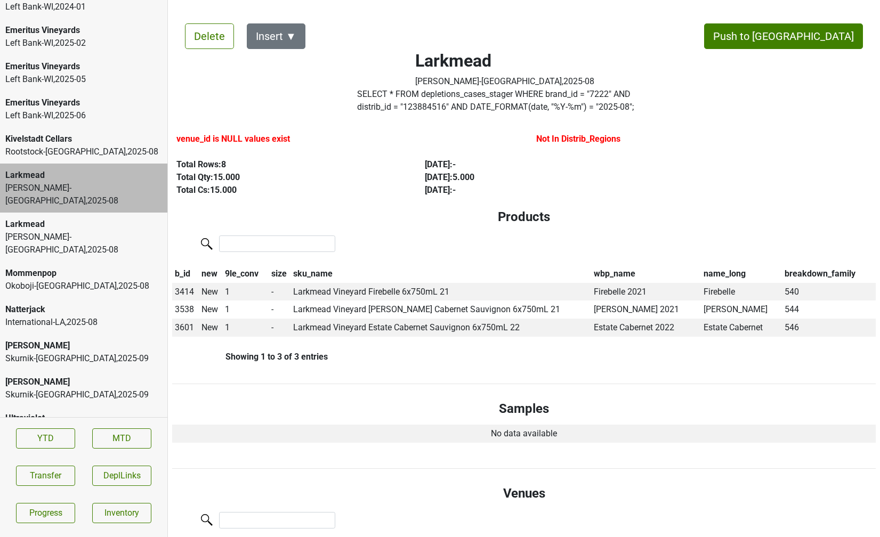
click at [69, 231] on div "Frederick Wildman-NY , 2025 - 08" at bounding box center [83, 244] width 157 height 26
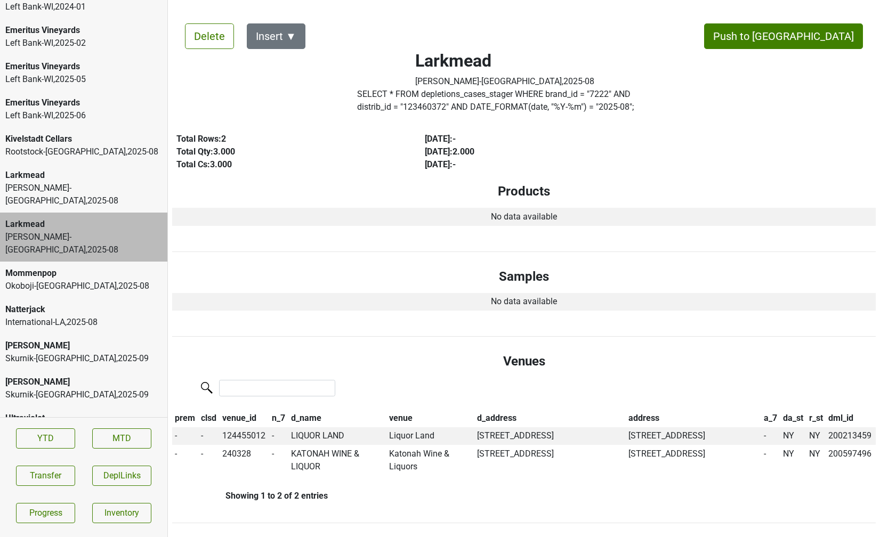
click at [79, 184] on div "Frederick Wildman-NJ , 2025 - 08" at bounding box center [83, 195] width 157 height 26
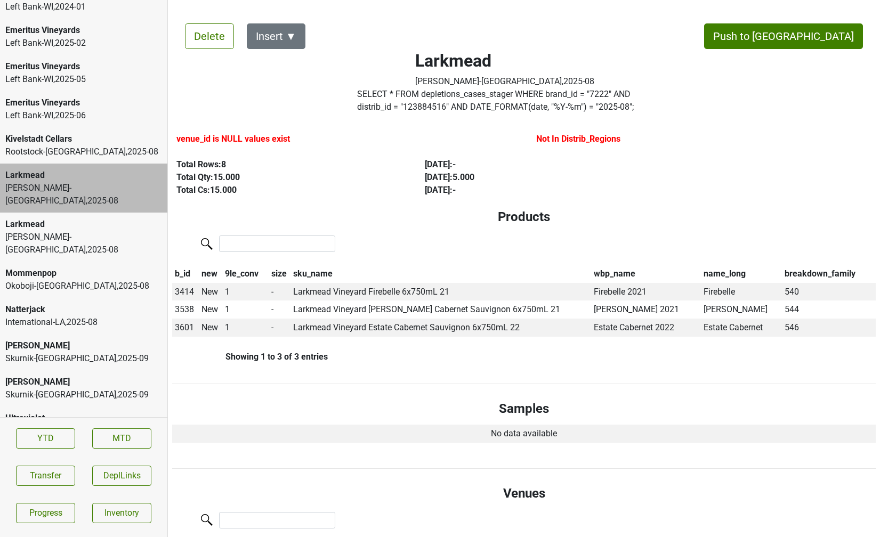
click at [77, 154] on div "Rootstock-MN , 2025 - 08" at bounding box center [83, 152] width 157 height 13
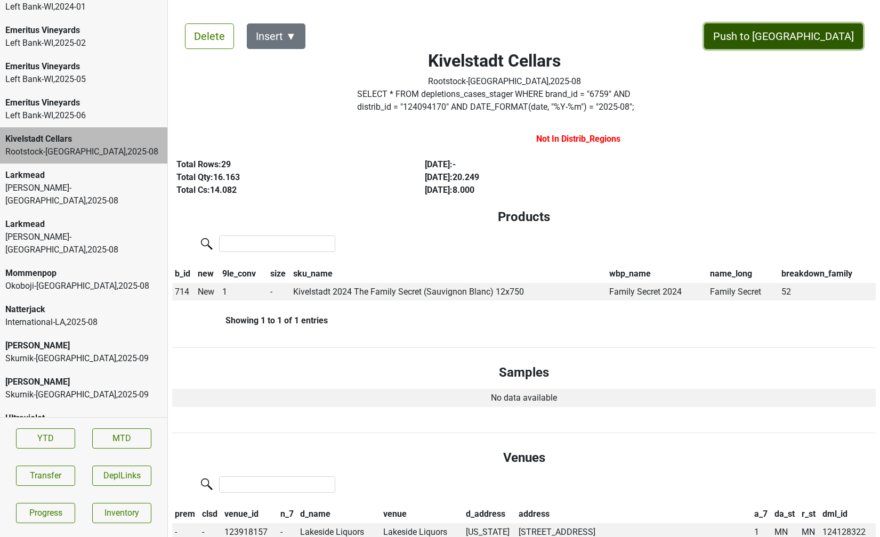
click at [813, 37] on button "Push to DC" at bounding box center [783, 36] width 159 height 26
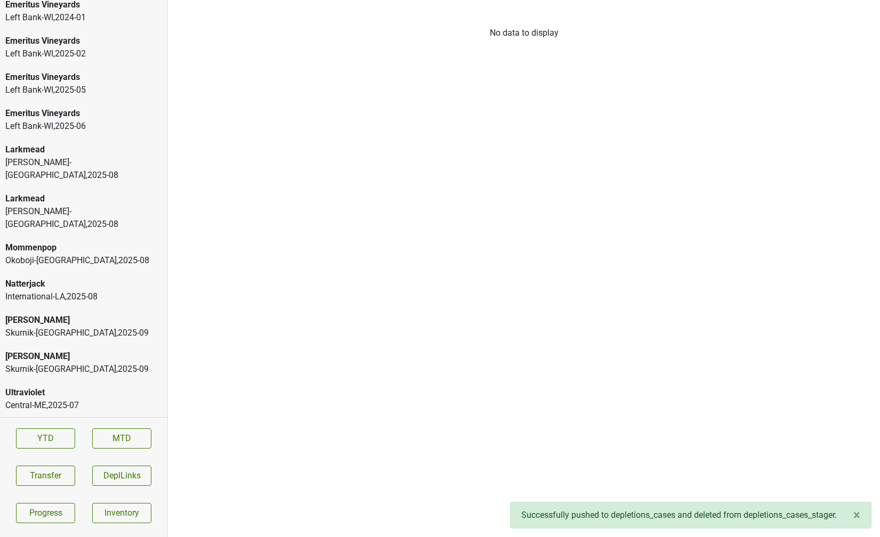
scroll to position [1722, 0]
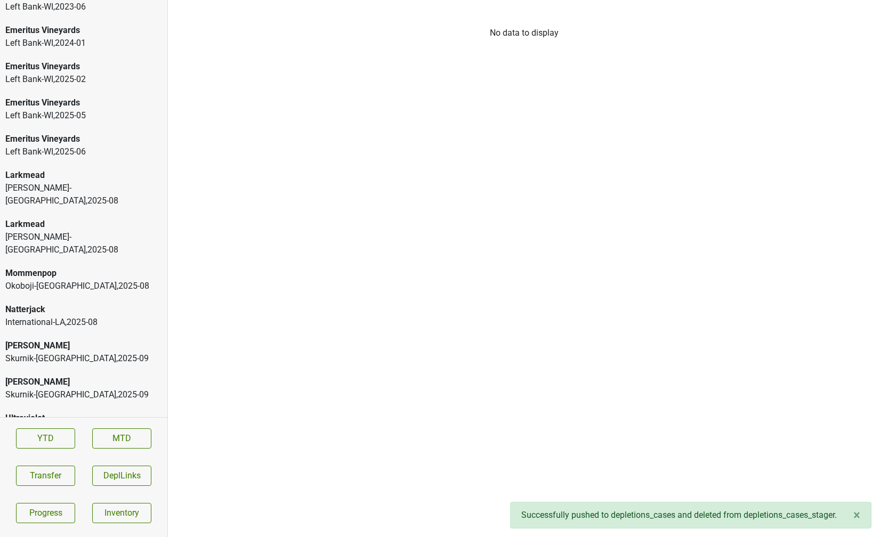
click at [63, 187] on div "Frederick Wildman-NJ , 2025 - 08" at bounding box center [83, 195] width 157 height 26
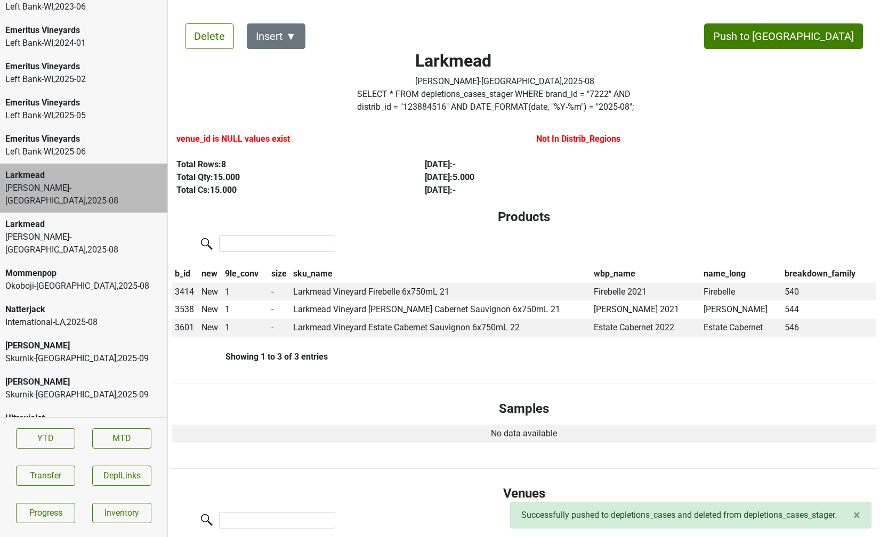
click at [65, 218] on div "Larkmead" at bounding box center [83, 224] width 157 height 13
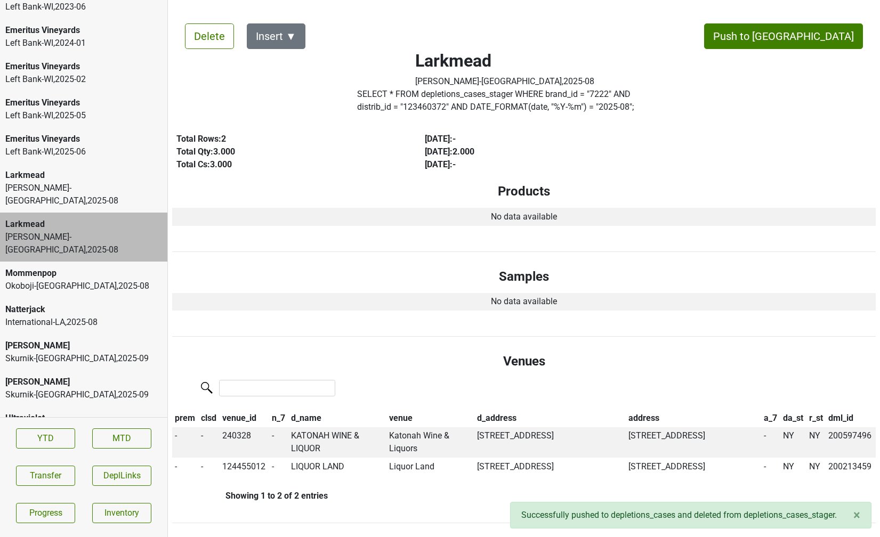
click at [56, 298] on div "Natterjack International-LA , 2025 - 08" at bounding box center [83, 316] width 167 height 36
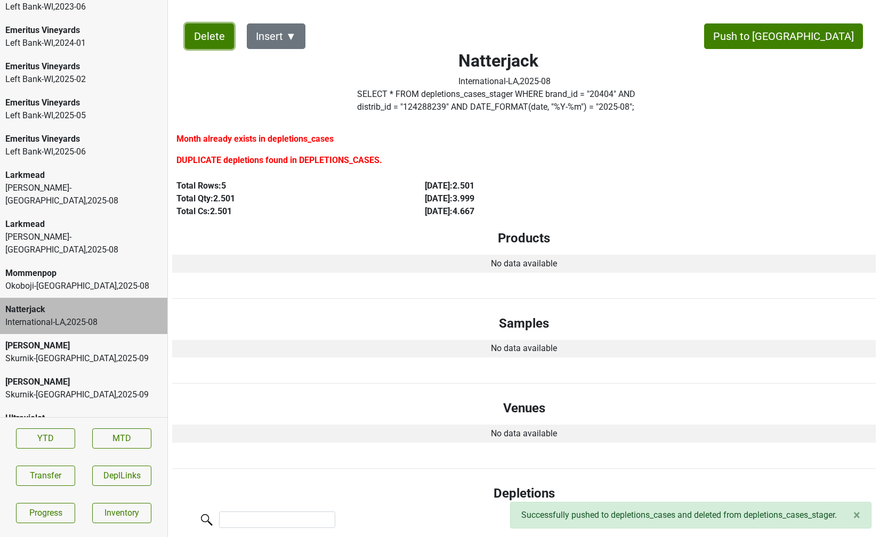
click at [197, 27] on button "Delete" at bounding box center [209, 36] width 49 height 26
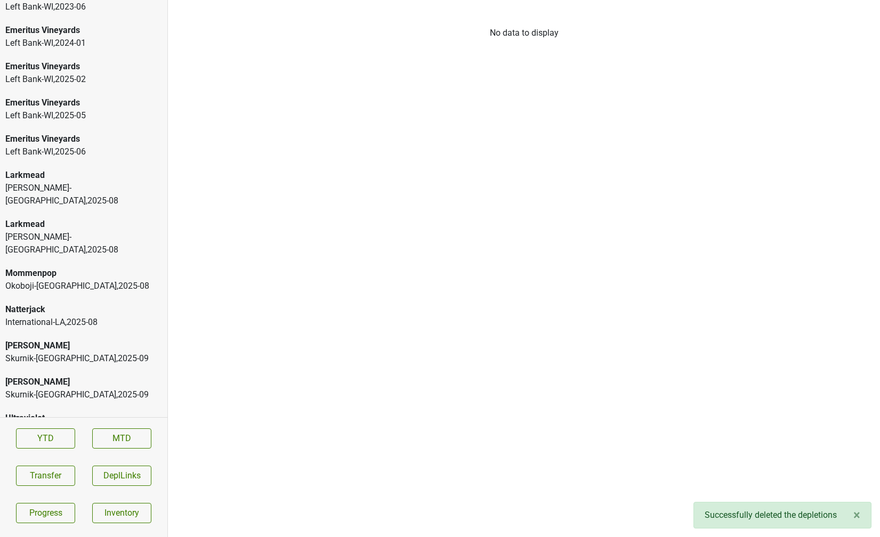
scroll to position [1685, 0]
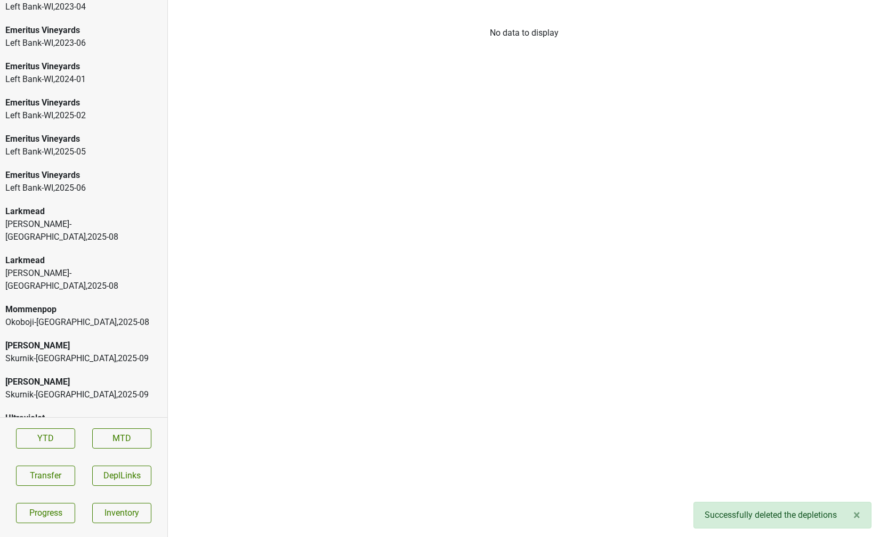
click at [22, 352] on div "Skurnik-NJ , 2025 - 09" at bounding box center [83, 358] width 157 height 13
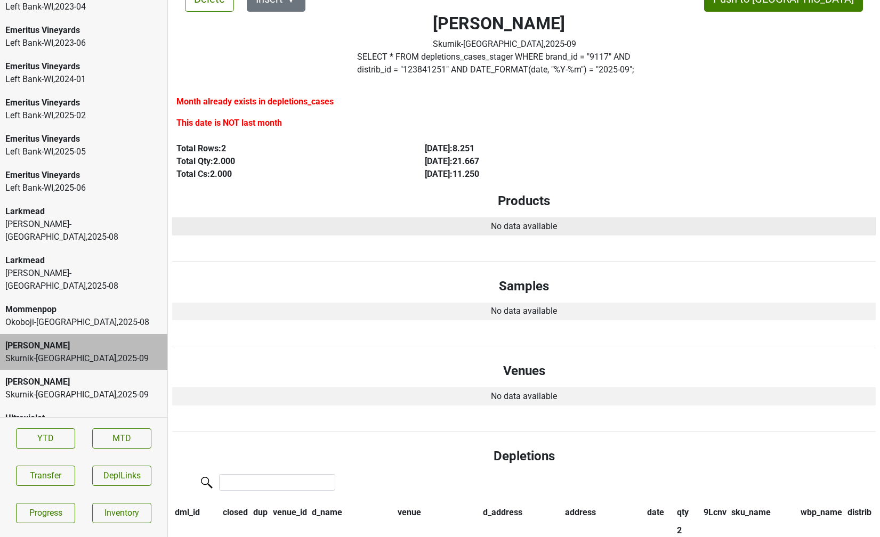
scroll to position [0, 0]
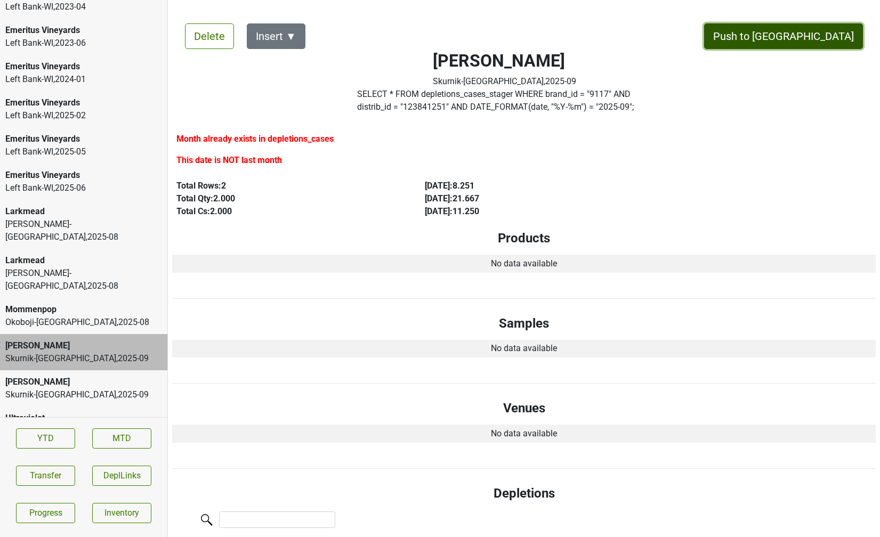
click at [822, 41] on button "Push to DC" at bounding box center [783, 36] width 159 height 26
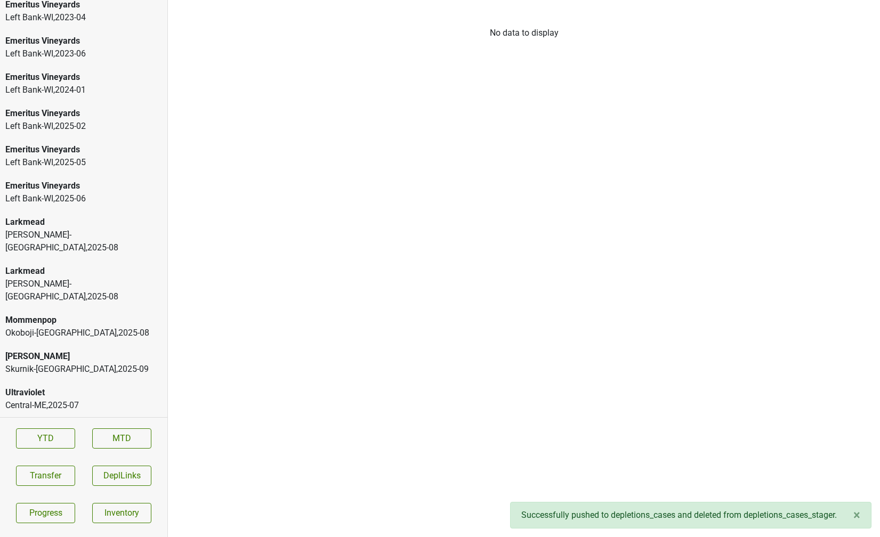
scroll to position [1649, 0]
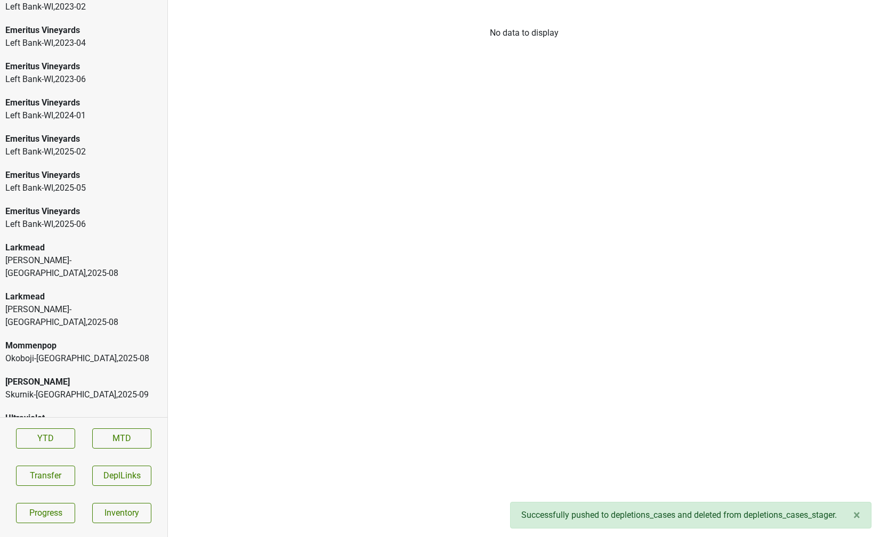
click at [95, 343] on div "Mommenpop Okoboji-IA , 2025 - 08" at bounding box center [83, 352] width 167 height 36
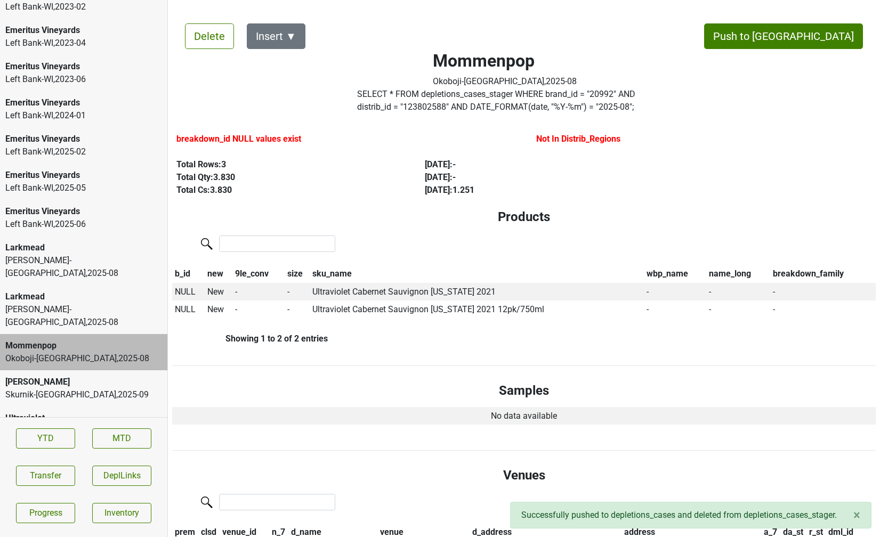
click at [86, 376] on div "Peter Michael" at bounding box center [83, 382] width 157 height 13
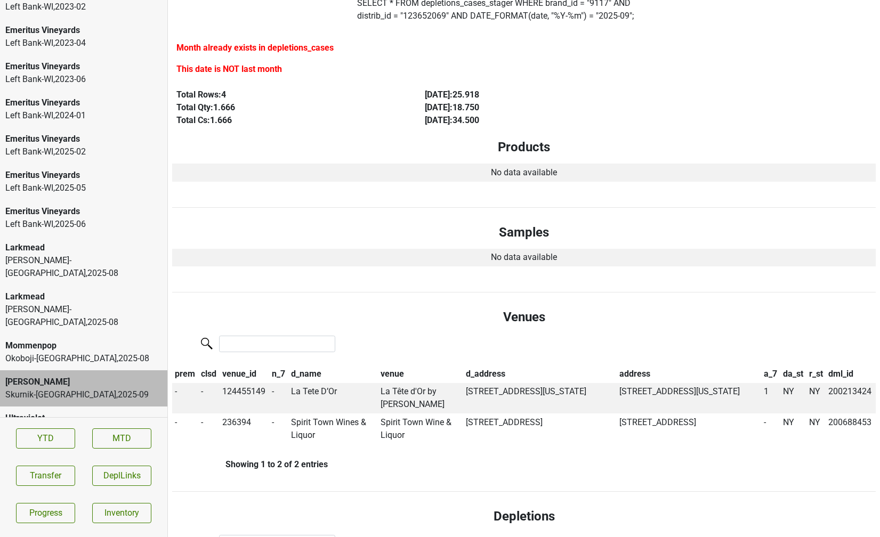
scroll to position [0, 0]
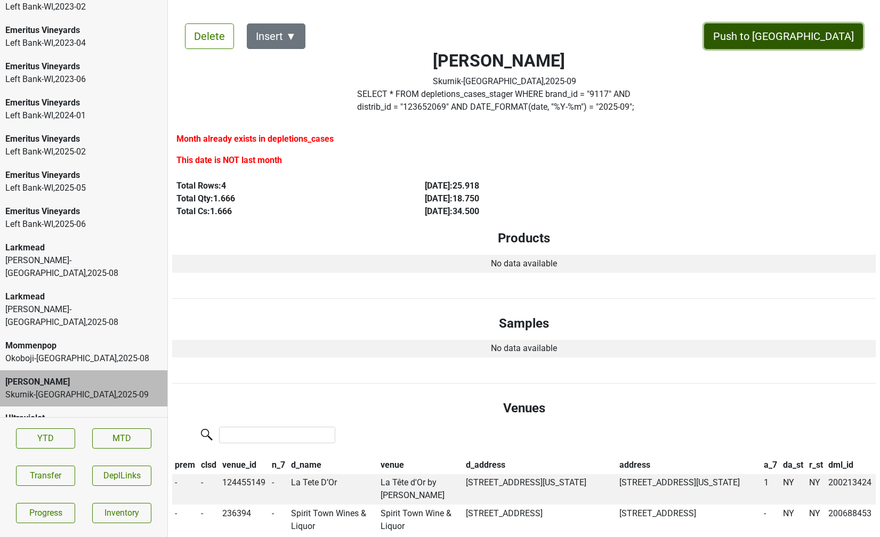
click at [830, 41] on button "Push to DC" at bounding box center [783, 36] width 159 height 26
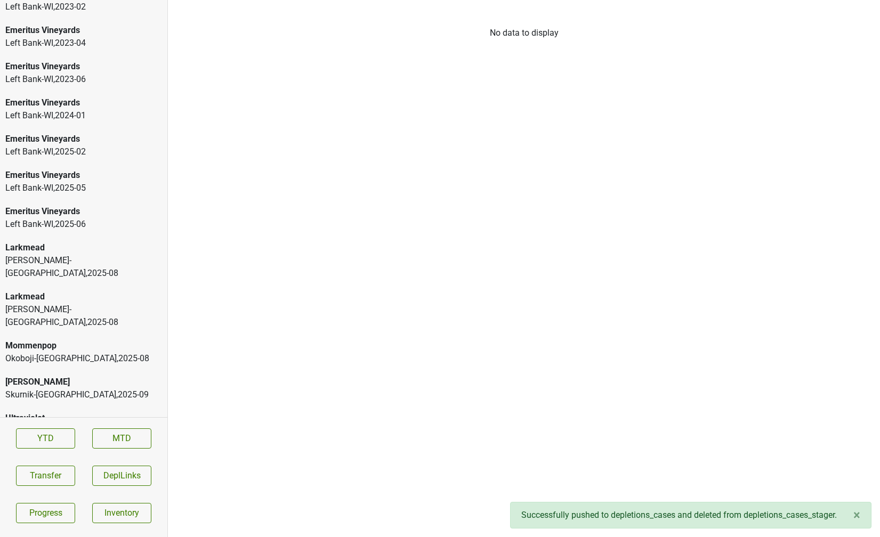
scroll to position [1613, 0]
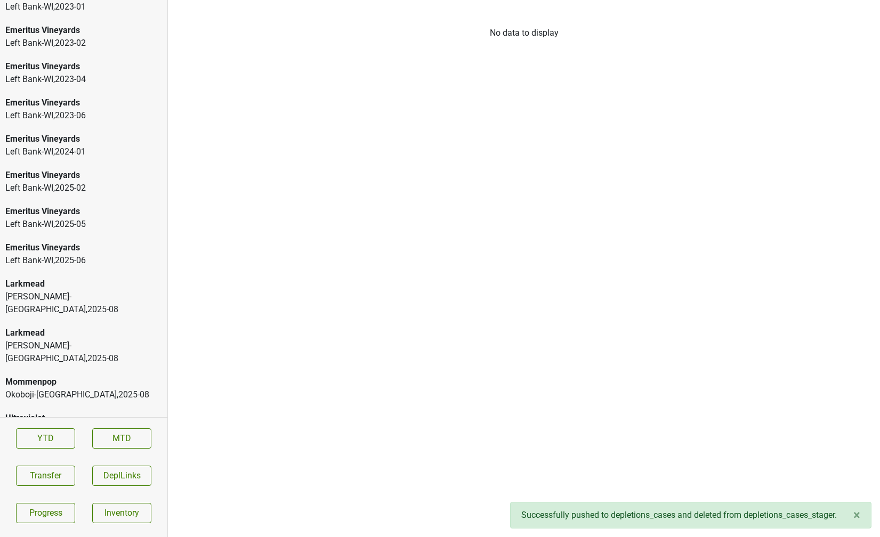
click at [94, 327] on div "Larkmead" at bounding box center [83, 333] width 157 height 13
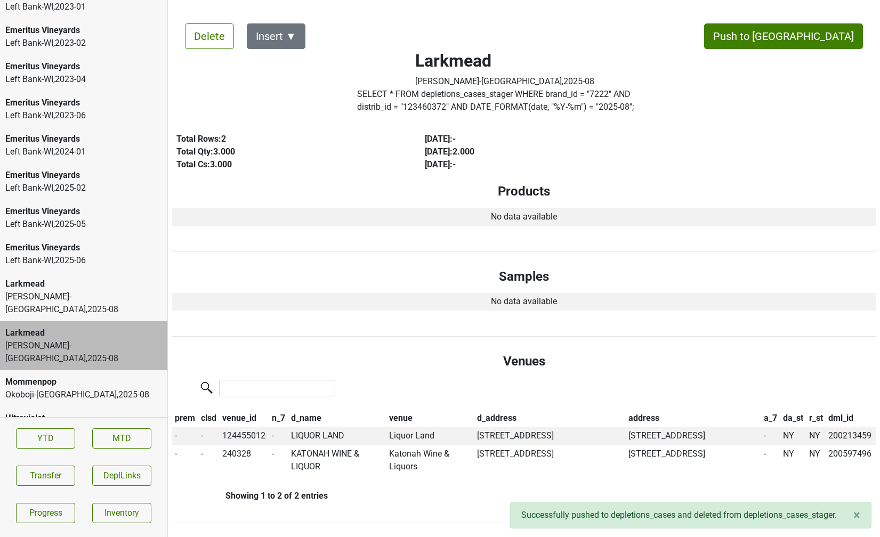
click at [98, 299] on div "Frederick Wildman-NJ , 2025 - 08" at bounding box center [83, 304] width 157 height 26
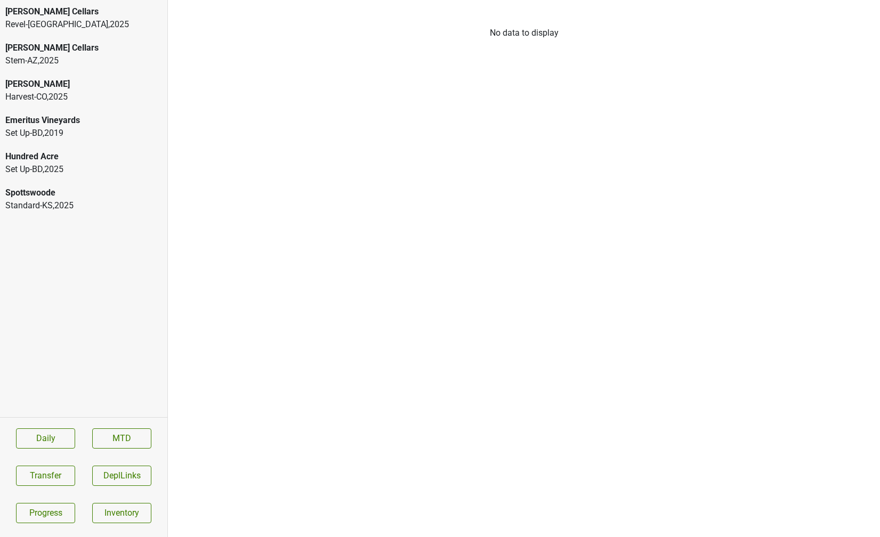
click at [47, 203] on div "Standard-KS , 2025" at bounding box center [83, 205] width 157 height 13
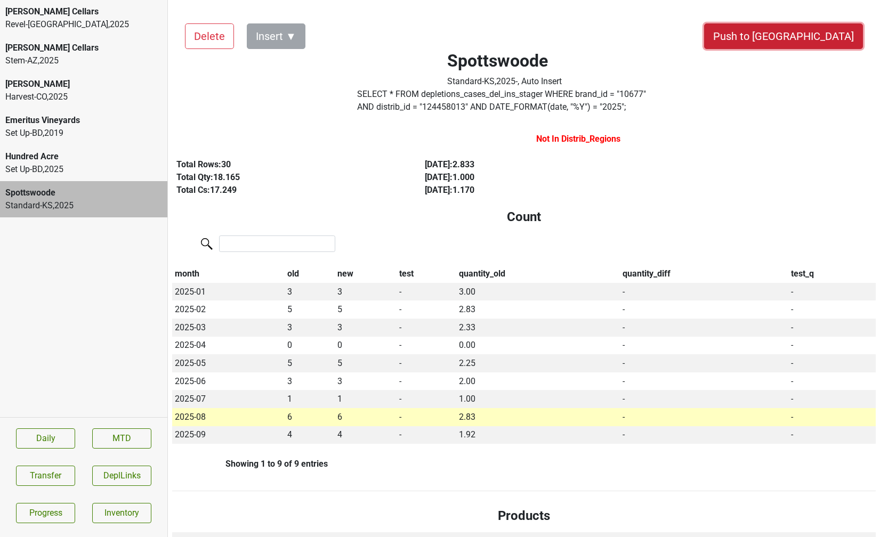
click at [813, 43] on button "Push to [GEOGRAPHIC_DATA]" at bounding box center [783, 36] width 159 height 26
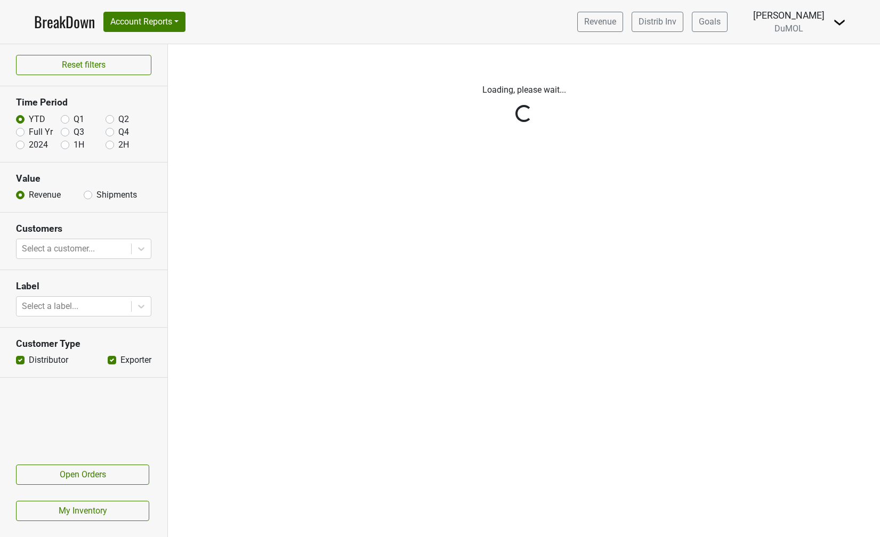
click at [836, 23] on img at bounding box center [839, 22] width 13 height 13
click at [808, 69] on link "Logout" at bounding box center [803, 77] width 84 height 17
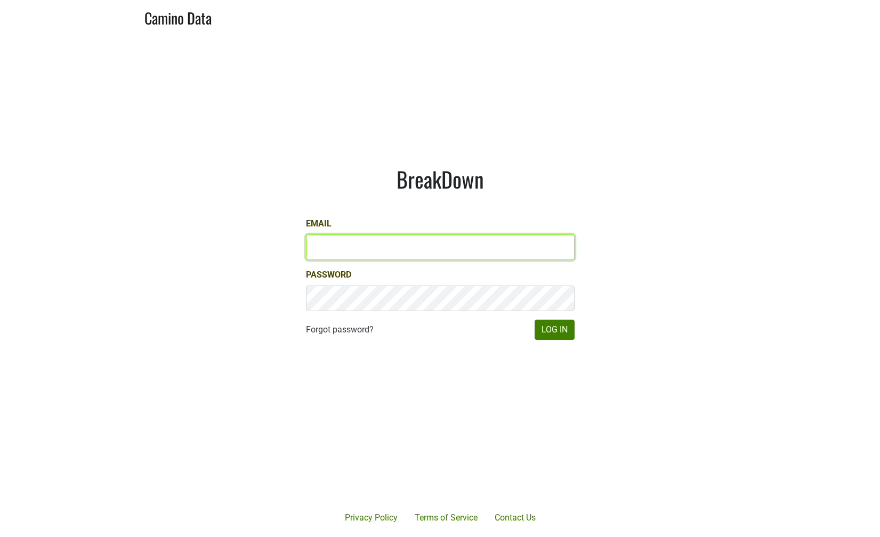
click at [343, 255] on input "Email" at bounding box center [440, 248] width 269 height 26
click at [328, 248] on input "[EMAIL_ADDRESS][DOMAIN_NAME]" at bounding box center [440, 248] width 269 height 26
type input "[PERSON_NAME][EMAIL_ADDRESS][DOMAIN_NAME]"
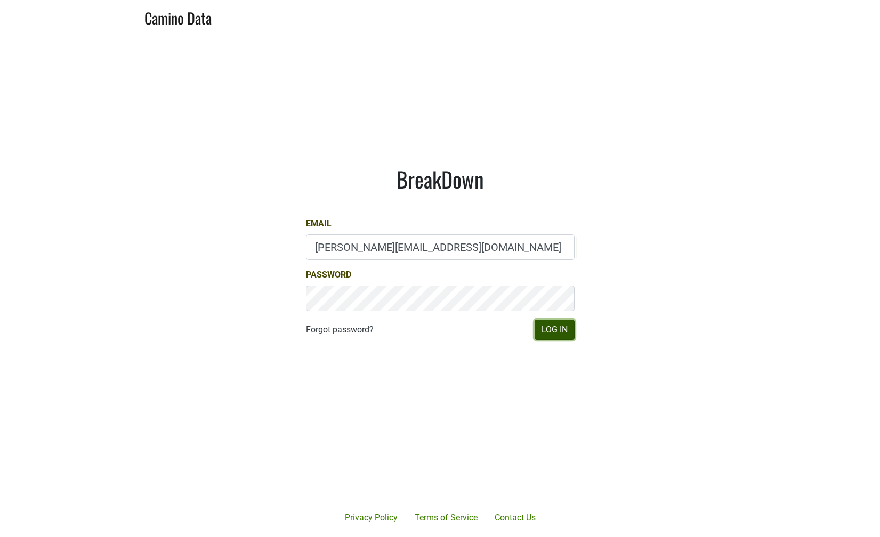
click at [551, 331] on button "Log In" at bounding box center [555, 330] width 40 height 20
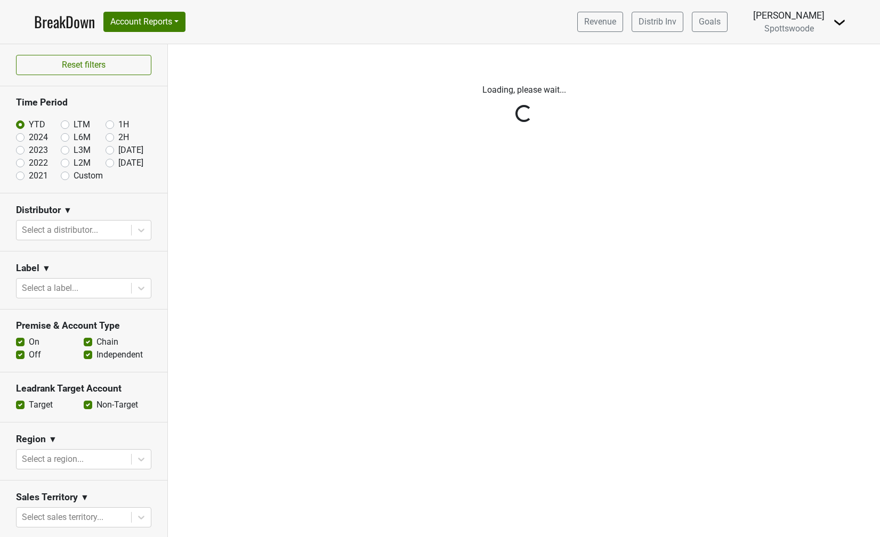
click at [838, 18] on img at bounding box center [839, 22] width 13 height 13
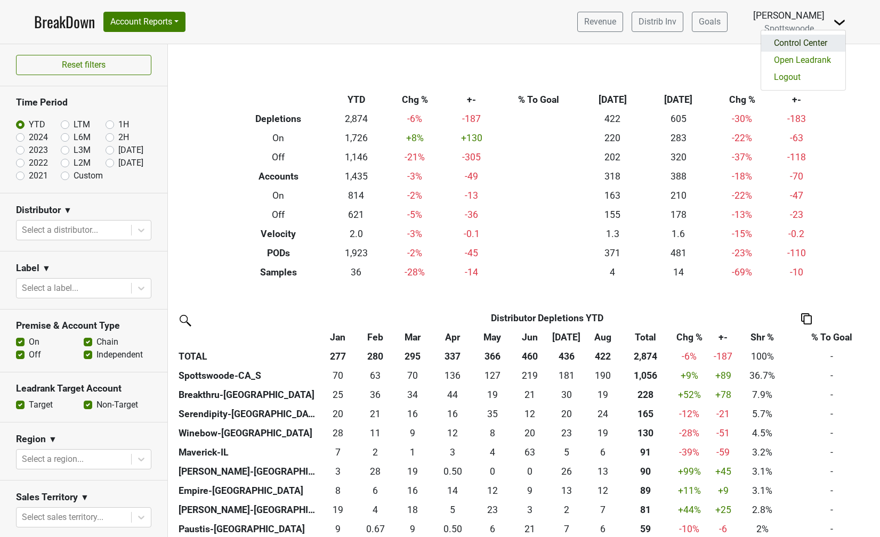
click at [815, 45] on link "Control Center" at bounding box center [803, 43] width 84 height 17
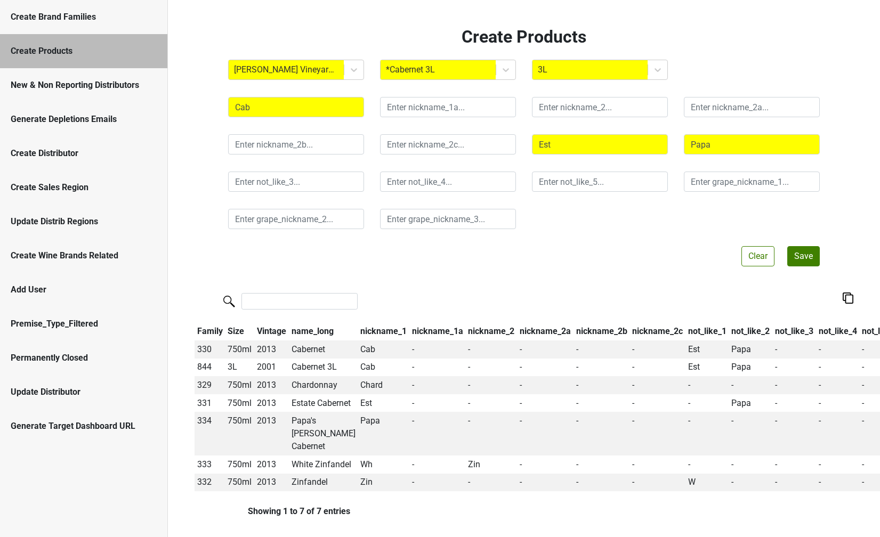
click at [53, 223] on div "Update Distrib Regions" at bounding box center [84, 221] width 146 height 13
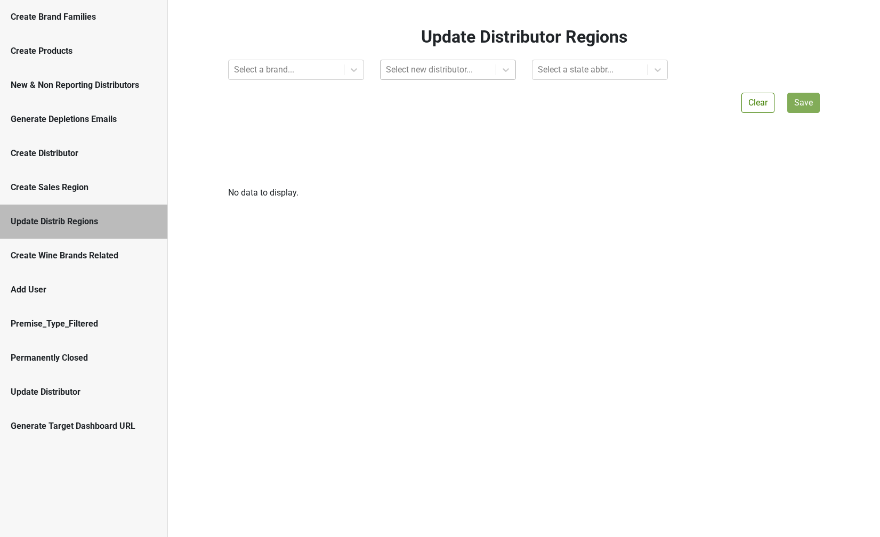
click at [331, 71] on div at bounding box center [286, 69] width 105 height 15
click at [442, 73] on div at bounding box center [438, 69] width 105 height 15
click at [306, 121] on div "Update Distributor Regions Select a brand... Select new distributor... Select a…" at bounding box center [524, 113] width 608 height 173
click at [335, 71] on div at bounding box center [286, 69] width 105 height 15
click at [349, 71] on icon at bounding box center [354, 70] width 11 height 11
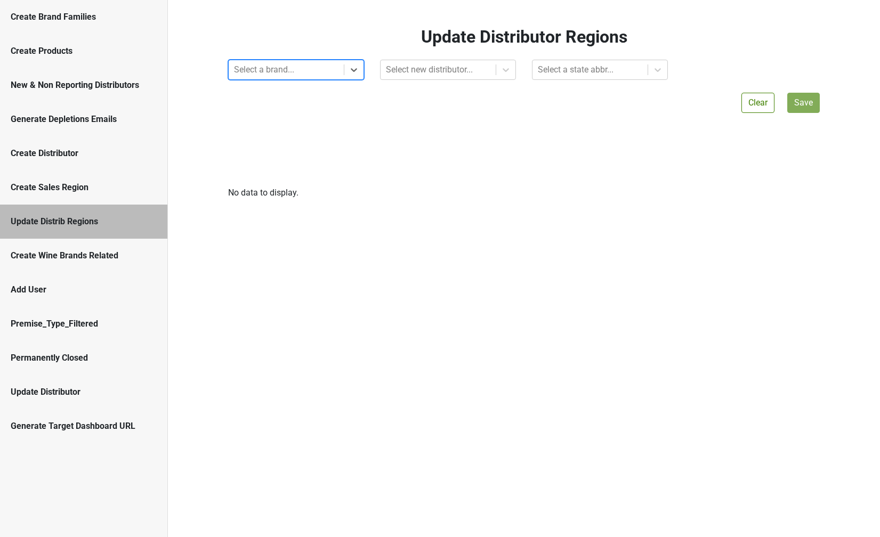
click at [345, 73] on div at bounding box center [353, 69] width 19 height 19
